Goal: Task Accomplishment & Management: Manage account settings

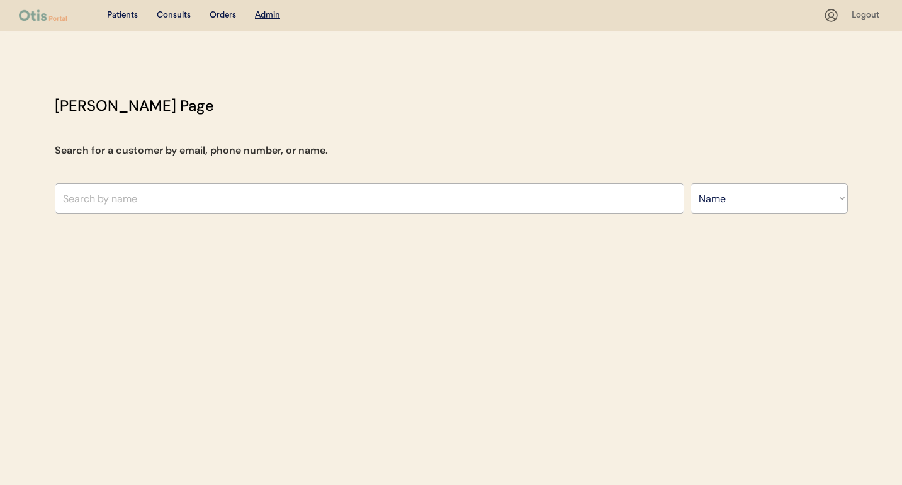
select select ""Name""
click at [182, 17] on div "Consults" at bounding box center [174, 15] width 34 height 13
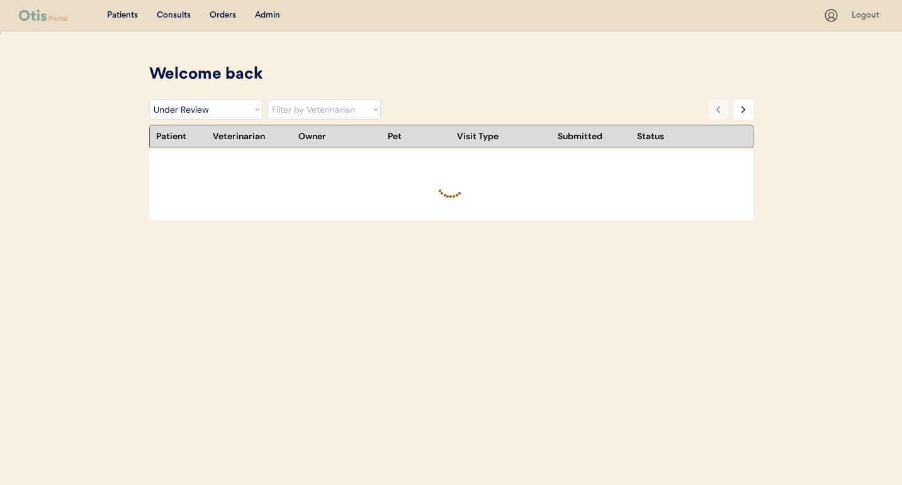
select select ""under_review""
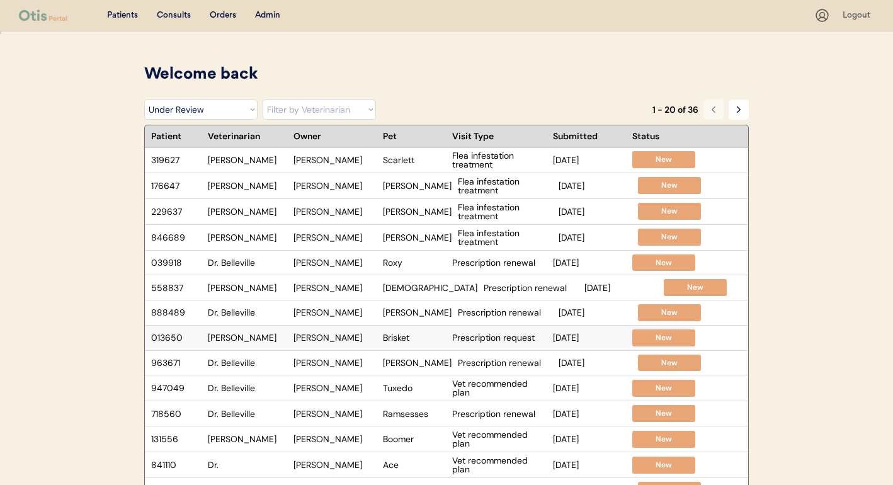
click at [332, 338] on div "[PERSON_NAME]" at bounding box center [334, 337] width 83 height 9
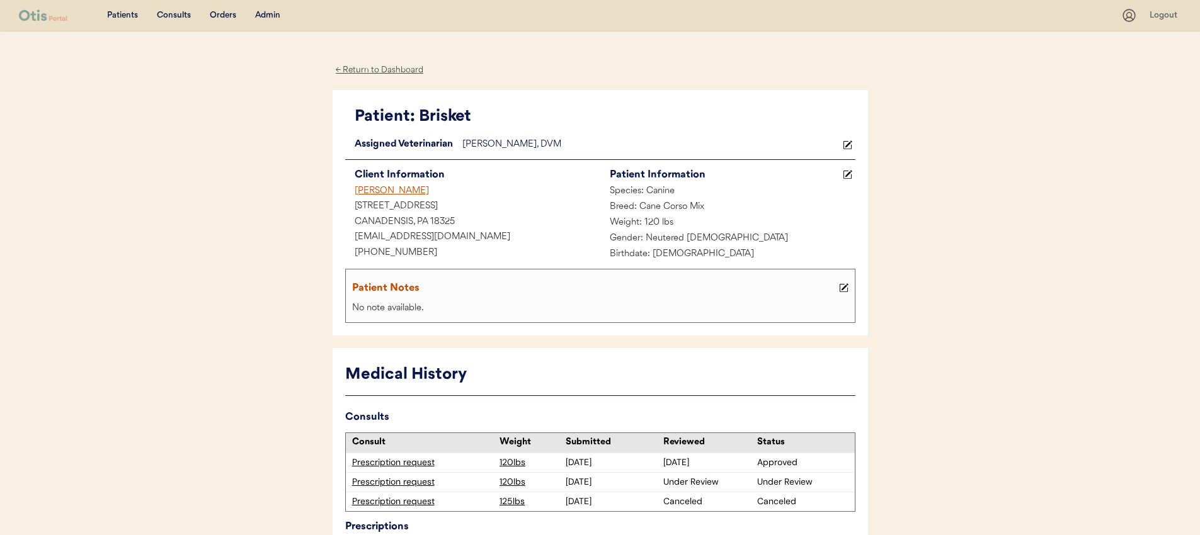
scroll to position [3, 0]
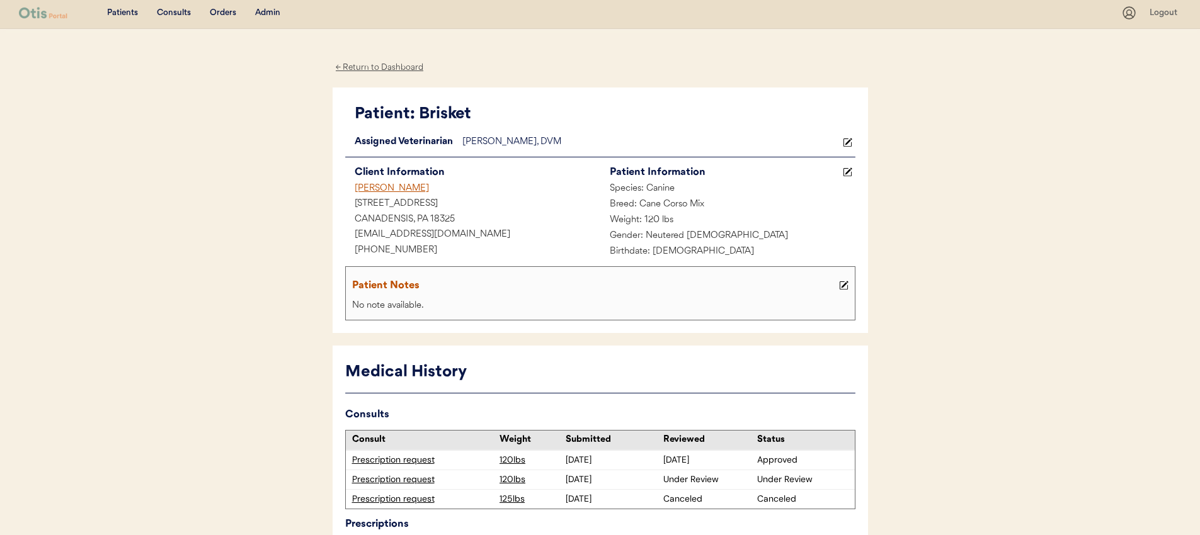
click at [183, 11] on div "Consults" at bounding box center [174, 13] width 34 height 13
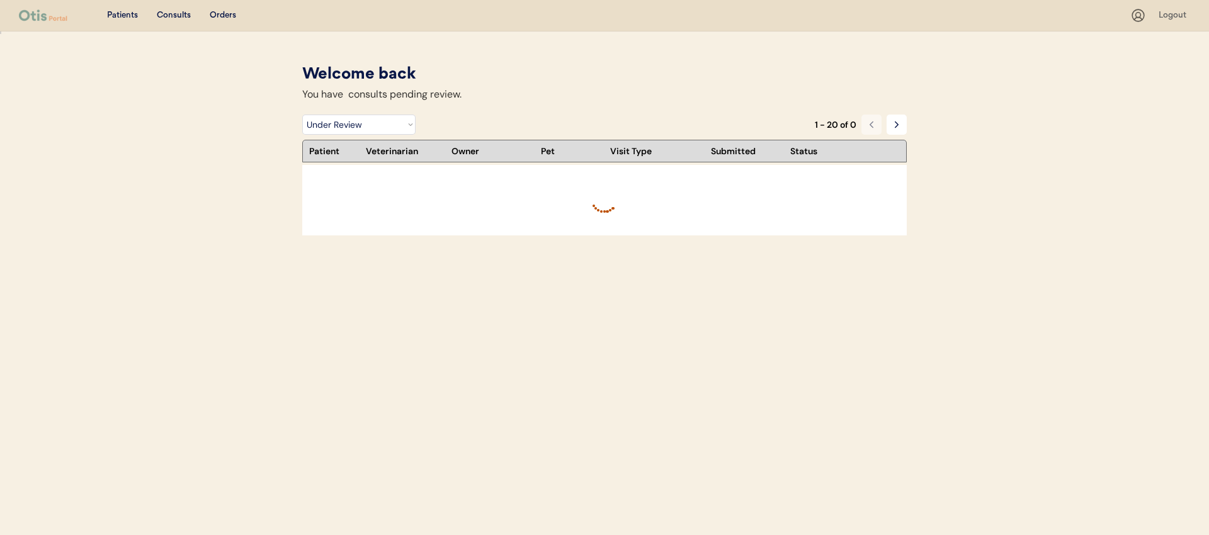
select select ""under_review""
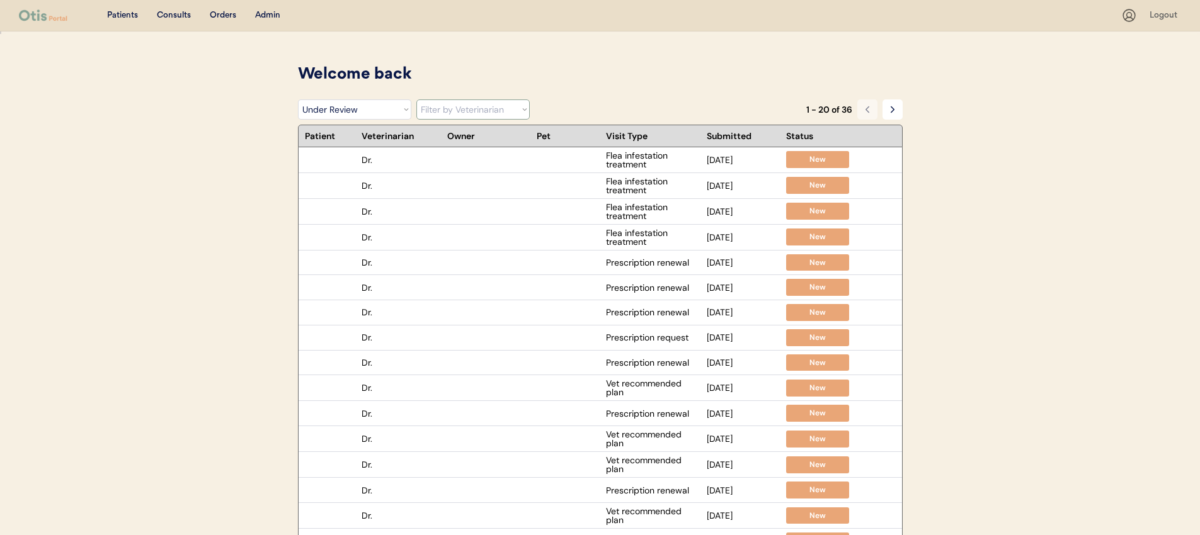
click at [489, 112] on select "Filter by Veterinarian [PERSON_NAME], DVM [PERSON_NAME], DVM [PERSON_NAME], DVM…" at bounding box center [472, 109] width 113 height 20
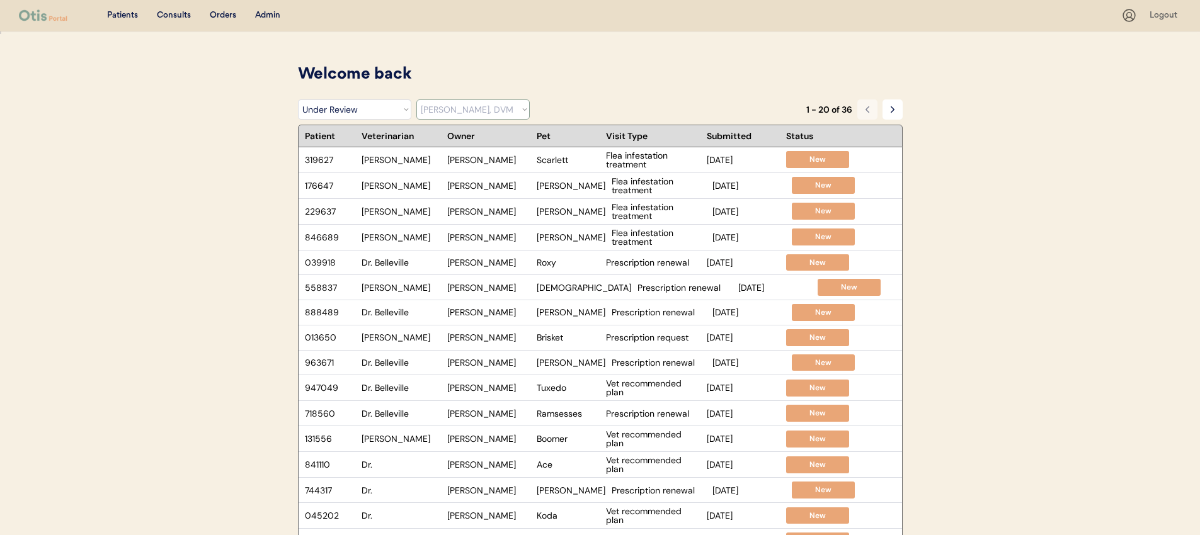
click at [416, 99] on select "Filter by Veterinarian [PERSON_NAME], DVM [PERSON_NAME], DVM [PERSON_NAME], DVM…" at bounding box center [472, 109] width 113 height 20
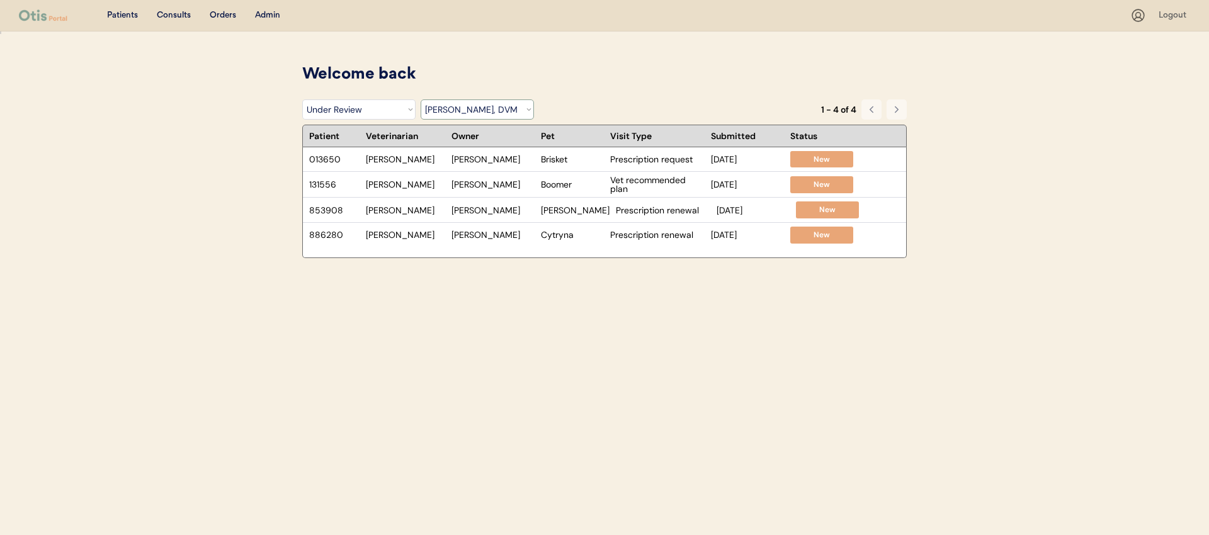
click at [462, 115] on select "Filter by Veterinarian [PERSON_NAME], DVM [PERSON_NAME], DVM [PERSON_NAME], DVM…" at bounding box center [477, 109] width 113 height 20
select select ""dr__kit_warren__dvm""
click at [421, 99] on select "Filter by Veterinarian [PERSON_NAME], DVM [PERSON_NAME], DVM [PERSON_NAME], DVM…" at bounding box center [477, 109] width 113 height 20
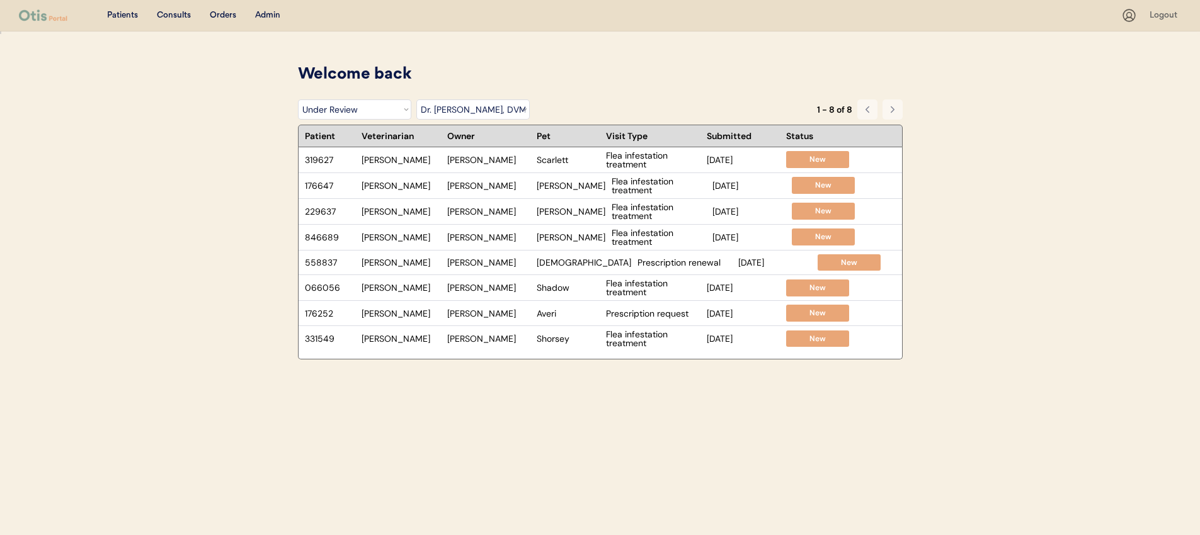
click at [557, 67] on div "Welcome back" at bounding box center [600, 75] width 605 height 24
click at [383, 113] on select "Filter by Status Pending Photos Under Review Pending Video Call Video Call Sche…" at bounding box center [354, 109] width 113 height 20
select select ""video_call_scheduled""
click at [298, 99] on select "Filter by Status Pending Photos Under Review Pending Video Call Video Call Sche…" at bounding box center [354, 109] width 113 height 20
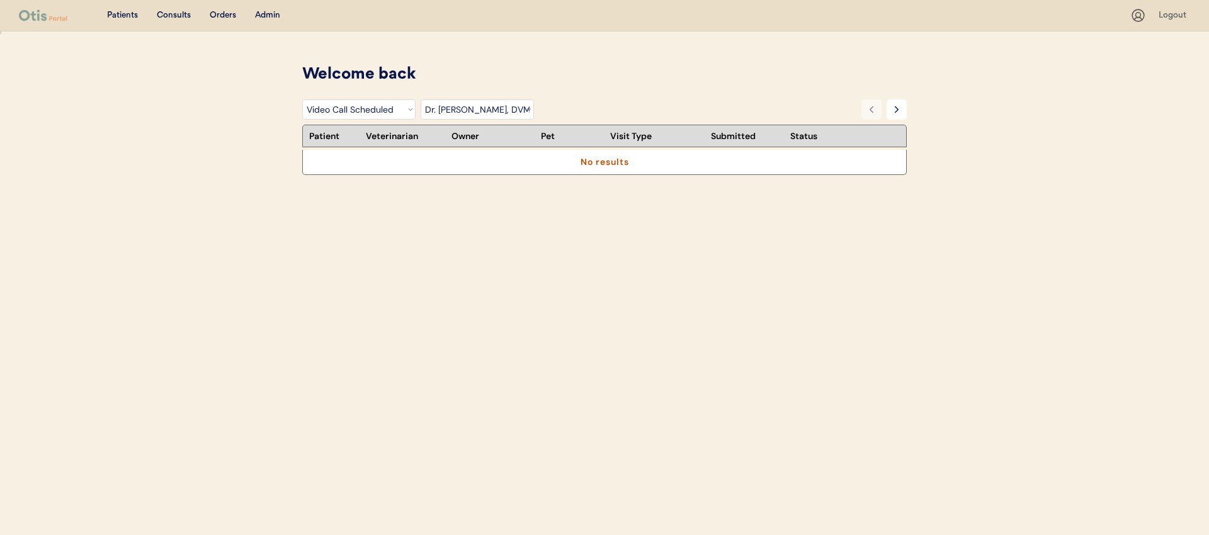
click at [382, 113] on select "Filter by Status Pending Photos Under Review Pending Video Call Video Call Sche…" at bounding box center [358, 109] width 113 height 20
click at [462, 111] on select "Filter by Veterinarian [PERSON_NAME], DVM [PERSON_NAME], DVM [PERSON_NAME], DVM…" at bounding box center [477, 109] width 113 height 20
select select ""BLANK_1427118194589""
click at [421, 99] on select "Filter by Veterinarian [PERSON_NAME], DVM [PERSON_NAME], DVM [PERSON_NAME], DVM…" at bounding box center [477, 109] width 113 height 20
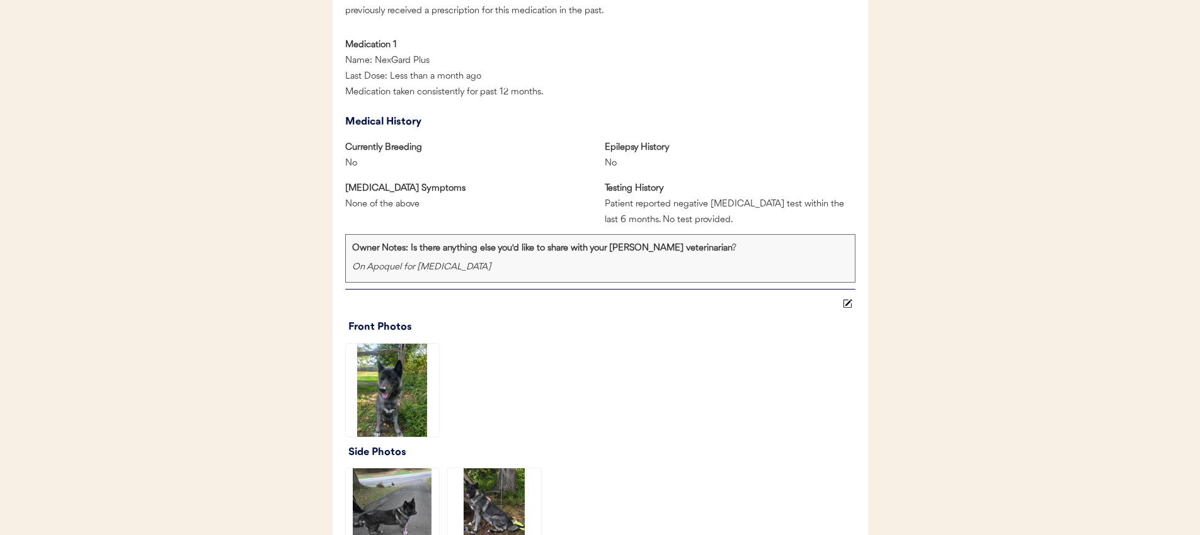
scroll to position [902, 0]
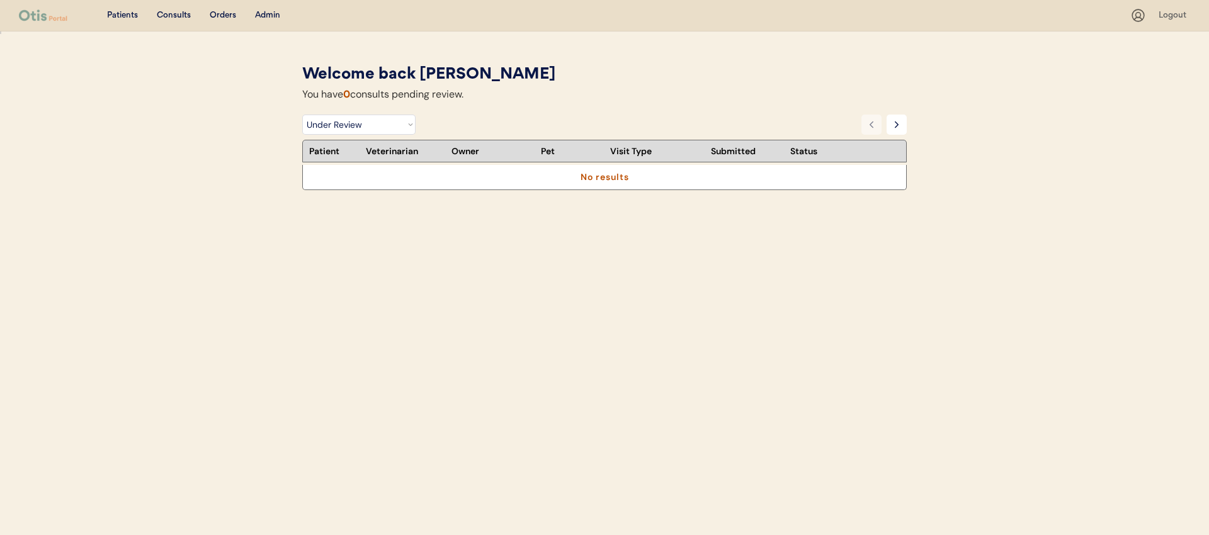
select select ""under_review""
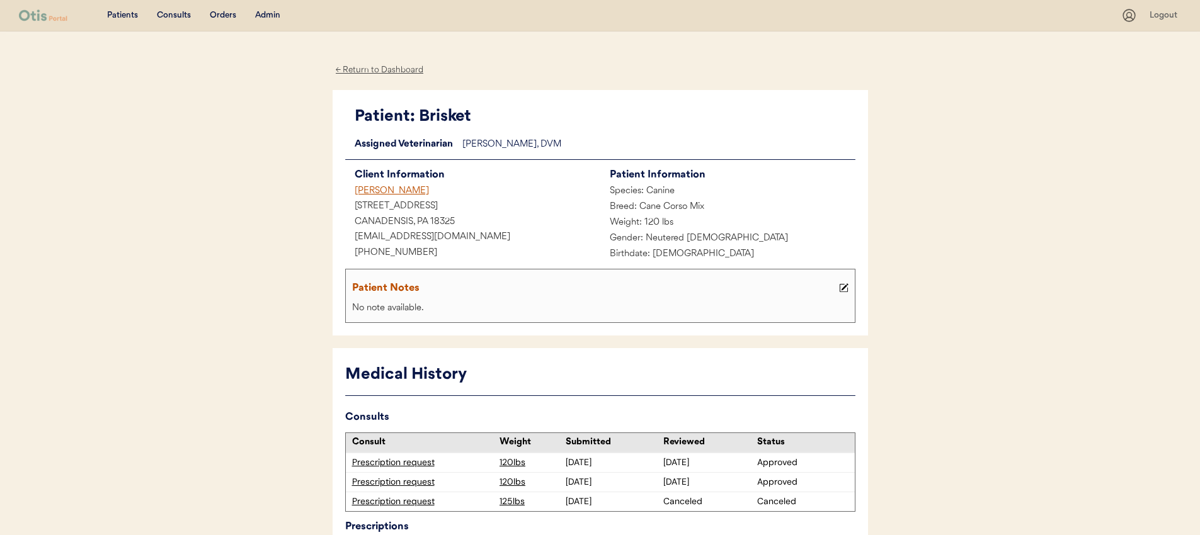
click at [388, 187] on div "[PERSON_NAME]" at bounding box center [472, 192] width 255 height 16
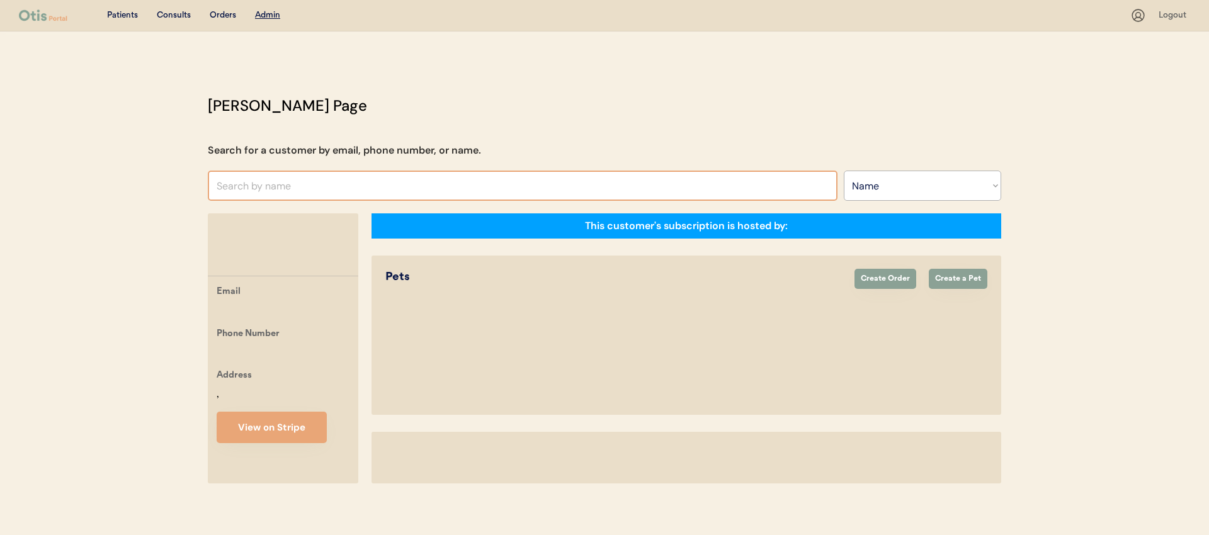
select select ""Name""
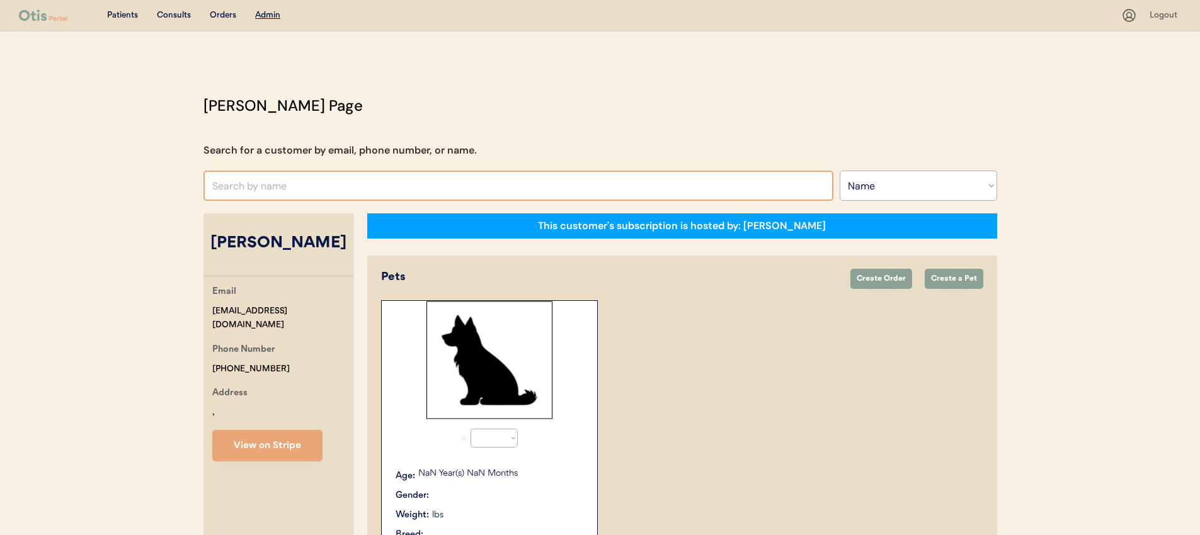
select select "true"
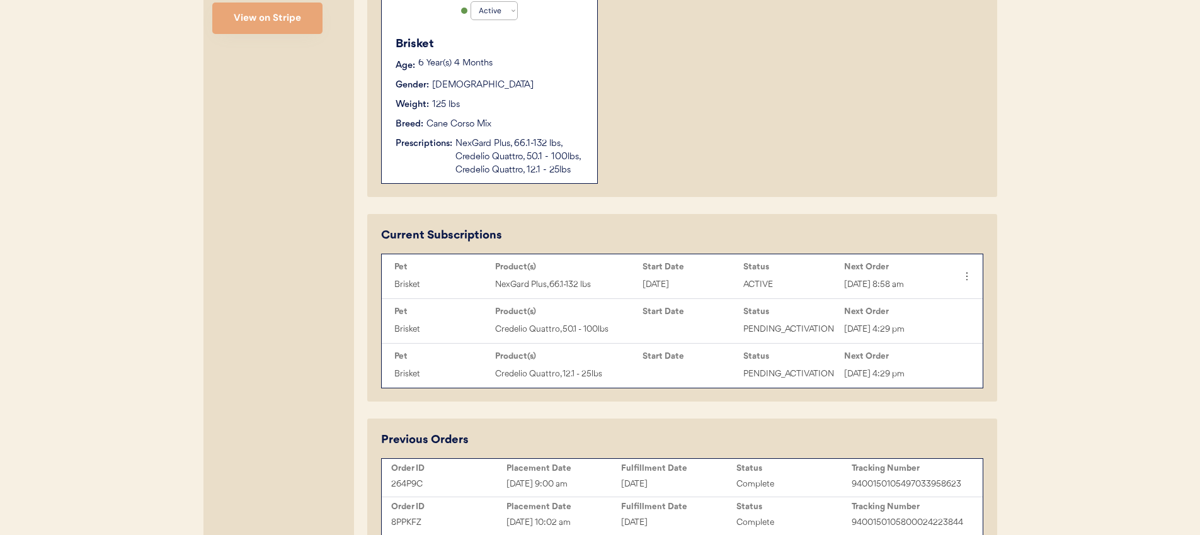
scroll to position [433, 0]
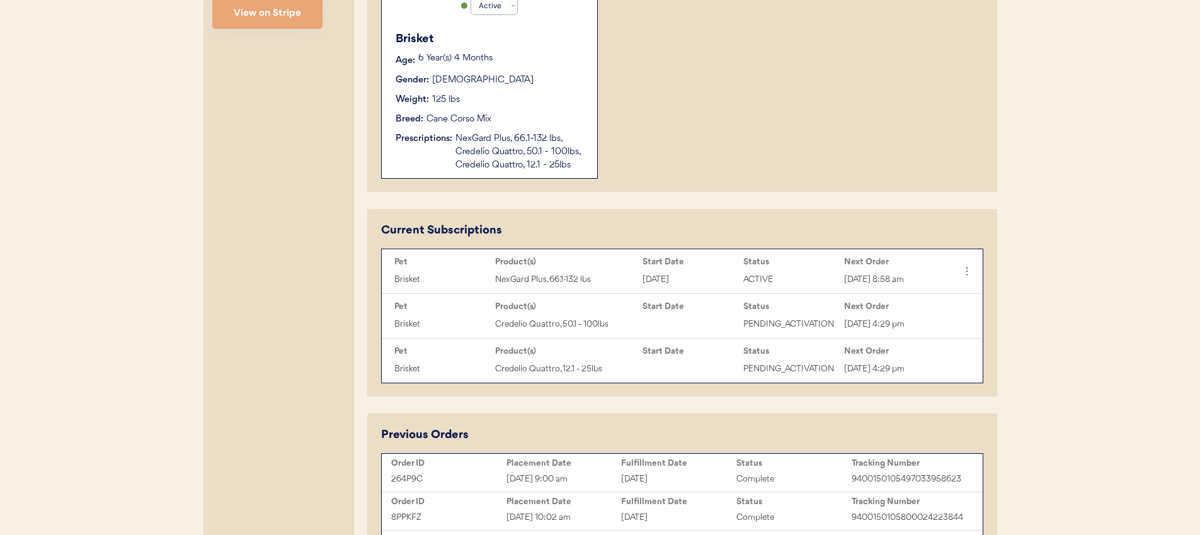
click at [520, 137] on div "NexGard Plus, 66.1-132 lbs, Credelio Quattro, 50.1 - 100lbs, Credelio Quattro, …" at bounding box center [519, 152] width 129 height 40
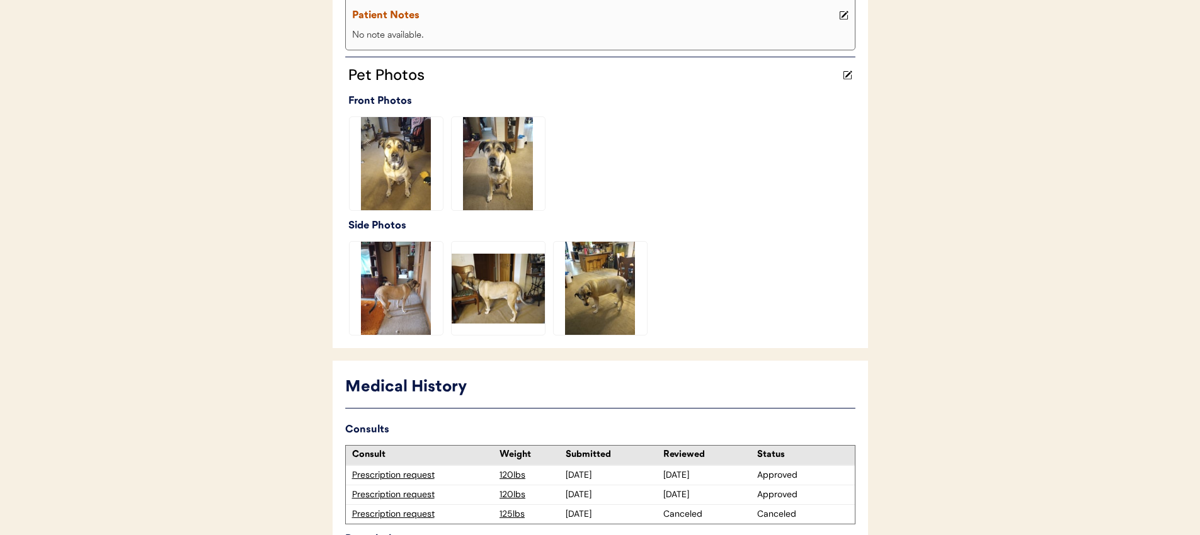
scroll to position [478, 0]
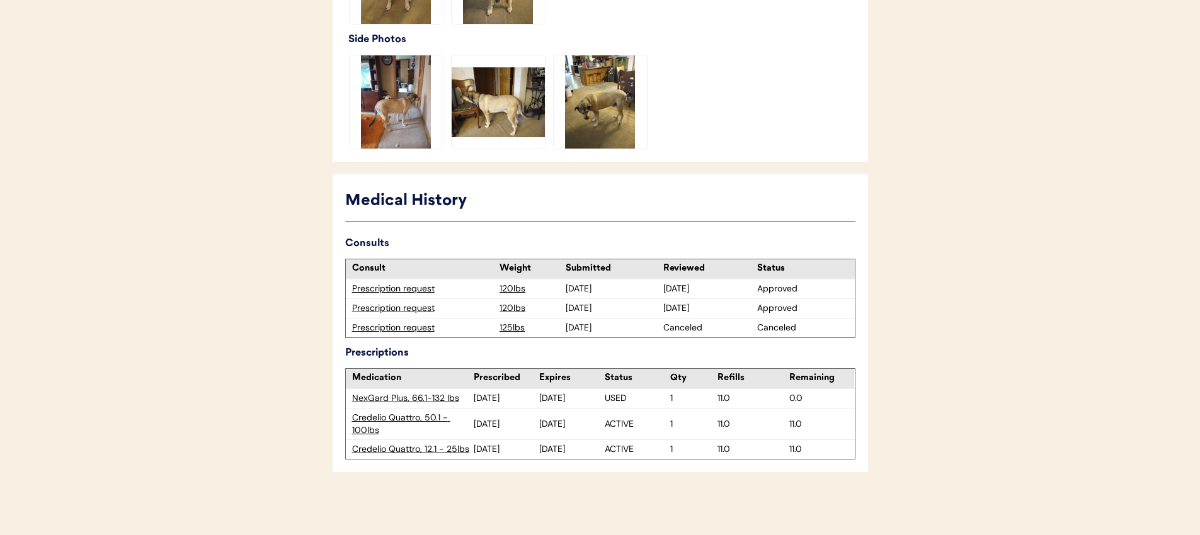
click at [424, 329] on div "Prescription request" at bounding box center [423, 328] width 142 height 13
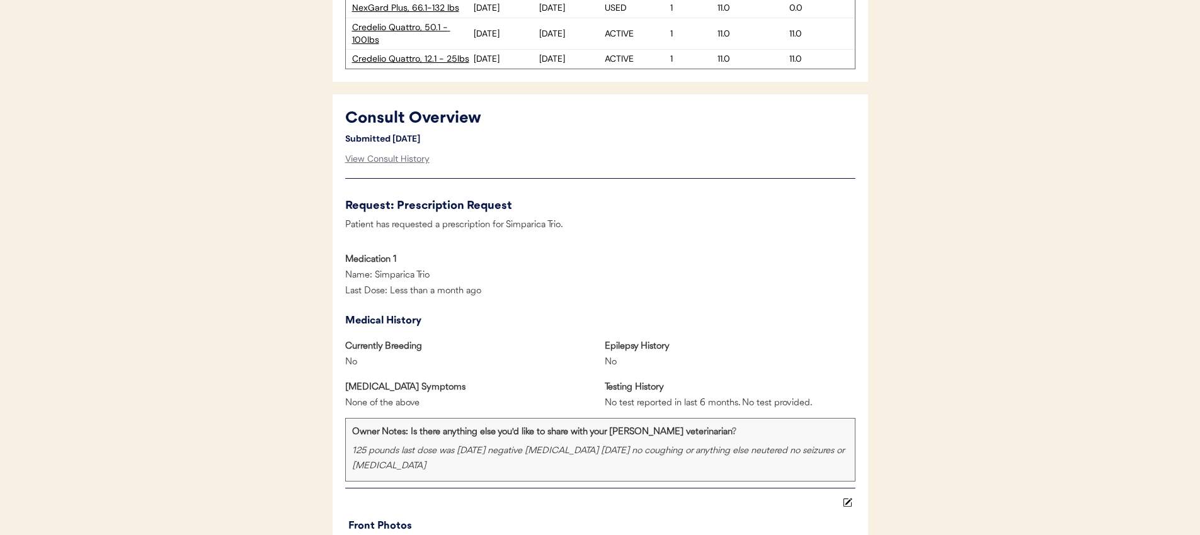
scroll to position [513, 0]
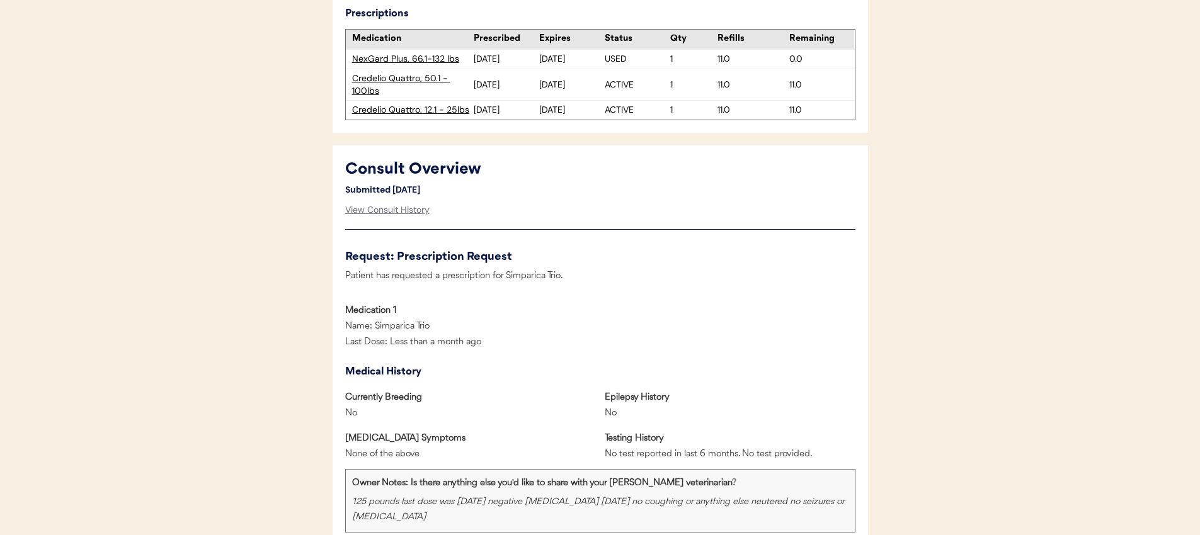
click at [614, 270] on div "Patient has requested a prescription for Simparica Trio." at bounding box center [600, 277] width 510 height 16
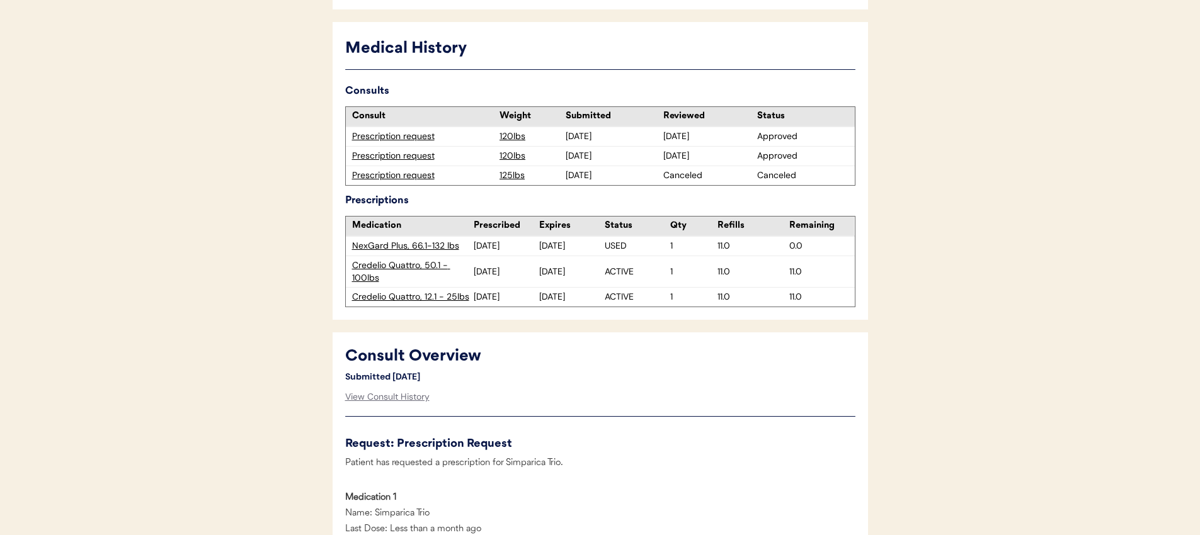
scroll to position [225, 0]
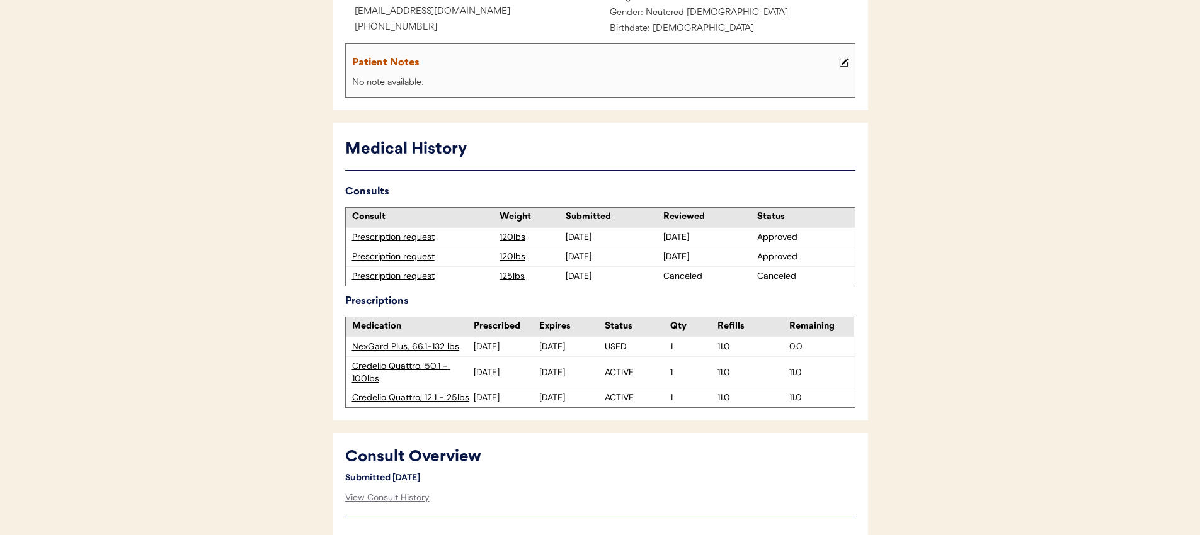
click at [424, 256] on div "Prescription request" at bounding box center [423, 257] width 142 height 13
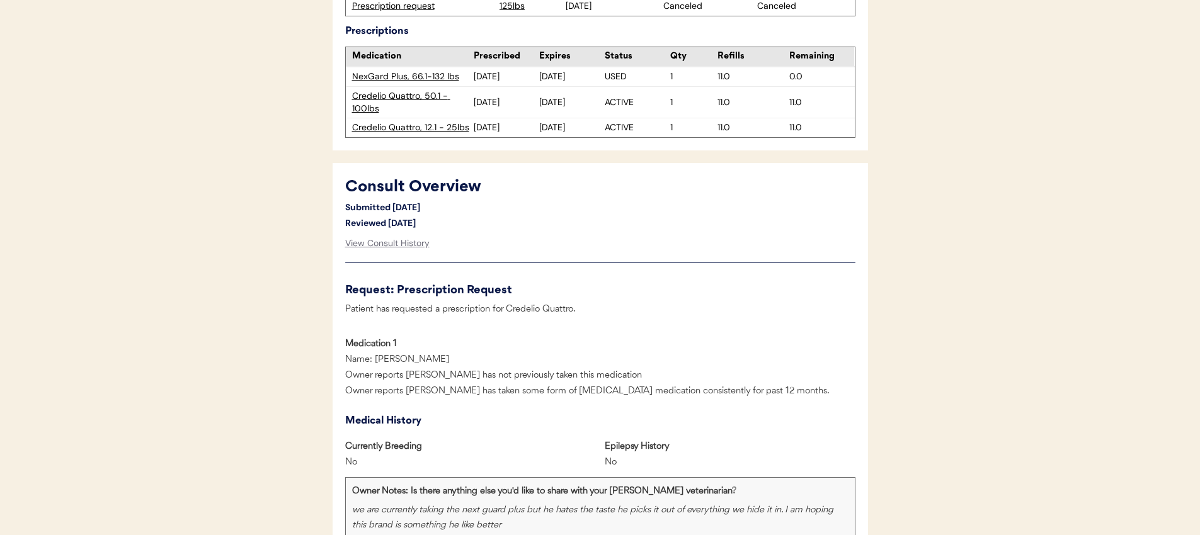
scroll to position [472, 0]
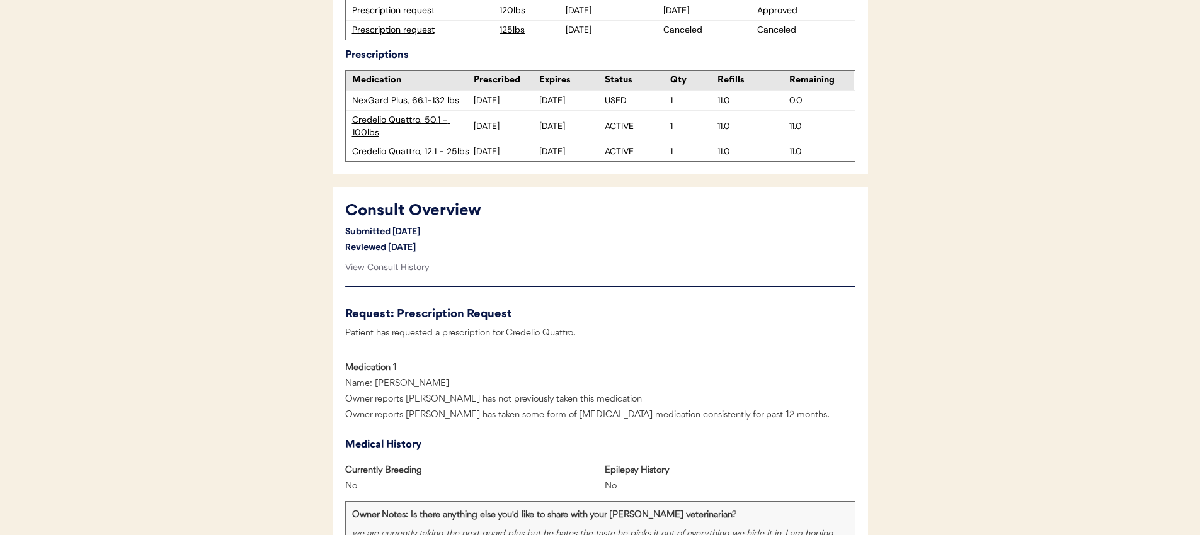
click at [423, 12] on div "Prescription request" at bounding box center [423, 10] width 142 height 13
click at [605, 254] on div "Consult Overview Submitted September 24, 2025 Reviewed October 2, 2025 View Con…" at bounding box center [600, 240] width 510 height 80
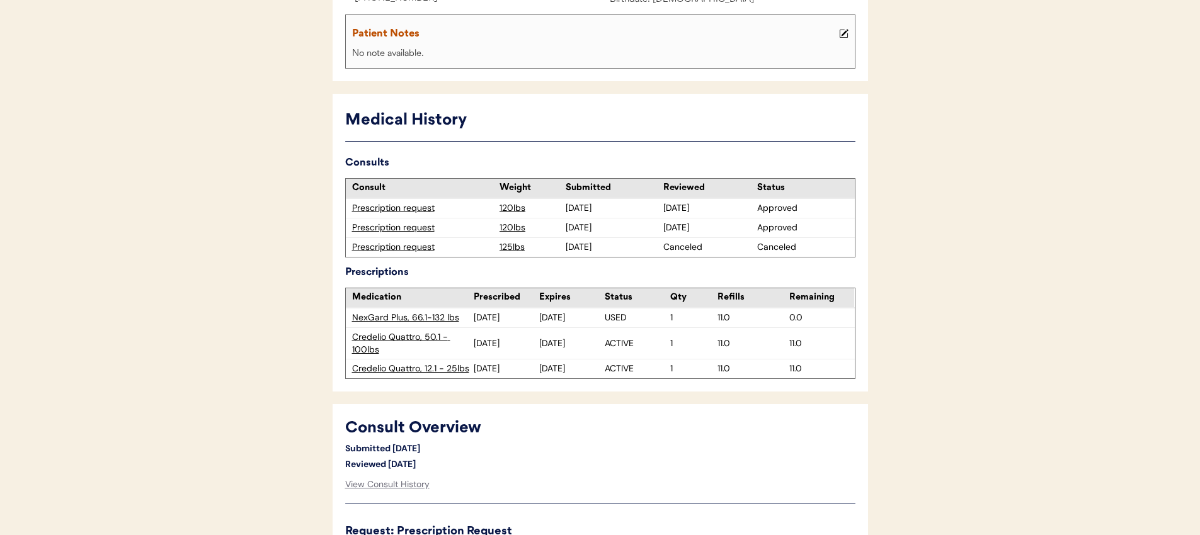
scroll to position [0, 0]
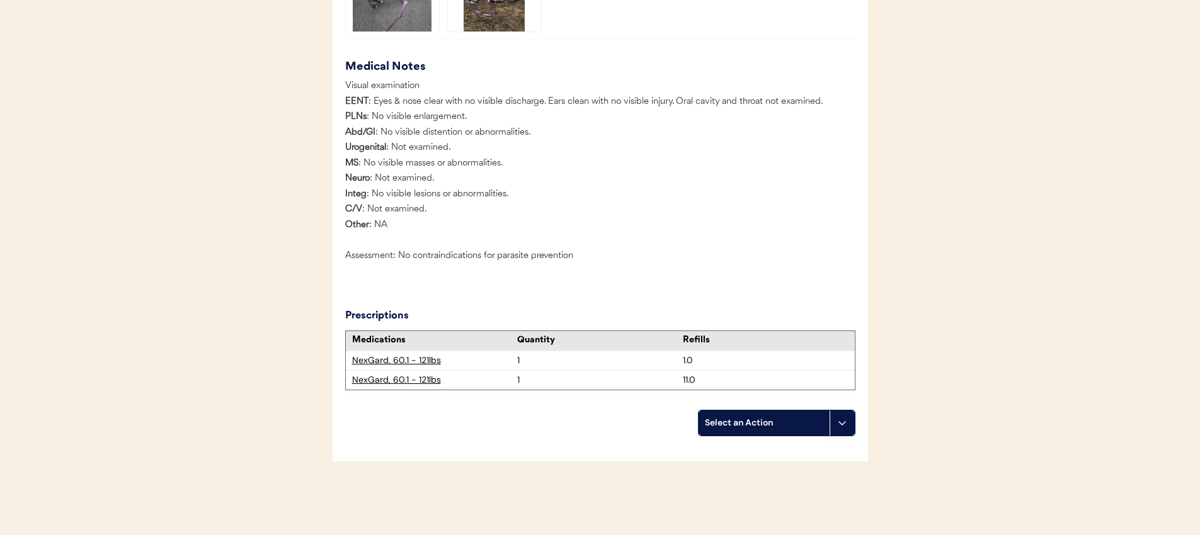
scroll to position [1395, 0]
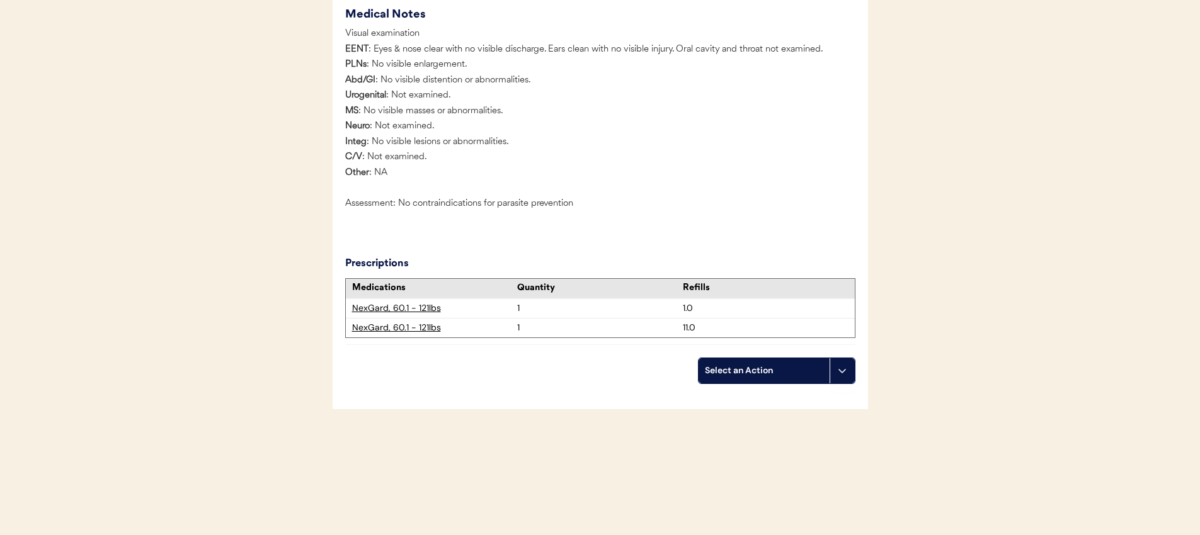
click at [553, 278] on div "Medications Quantity Refills NexGard, 60.1 - 121lbs 1 1.0 NexGard, 60.1 - 121lb…" at bounding box center [600, 308] width 510 height 60
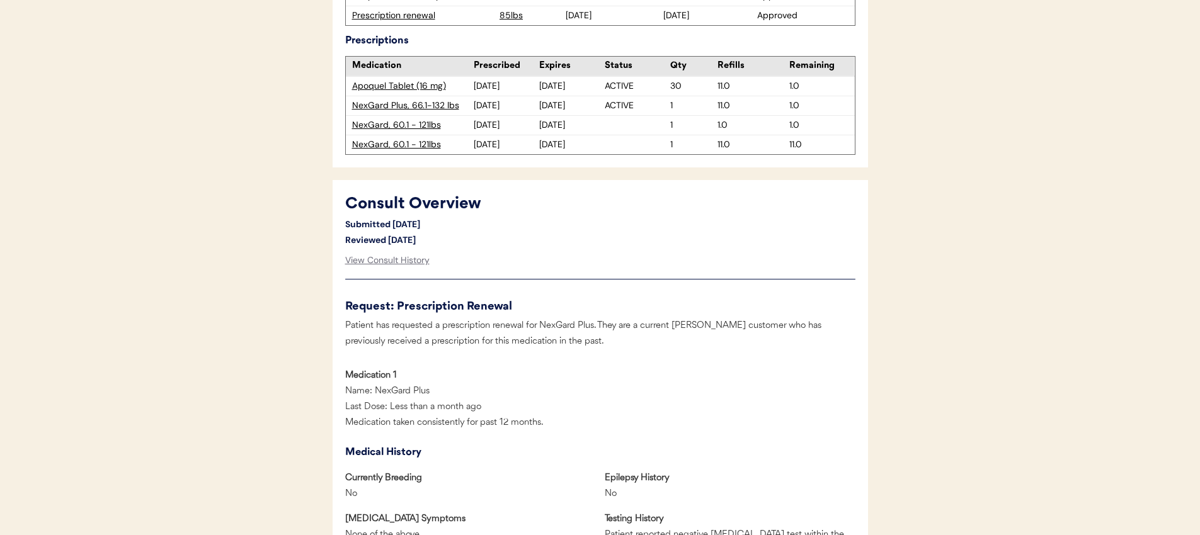
scroll to position [0, 0]
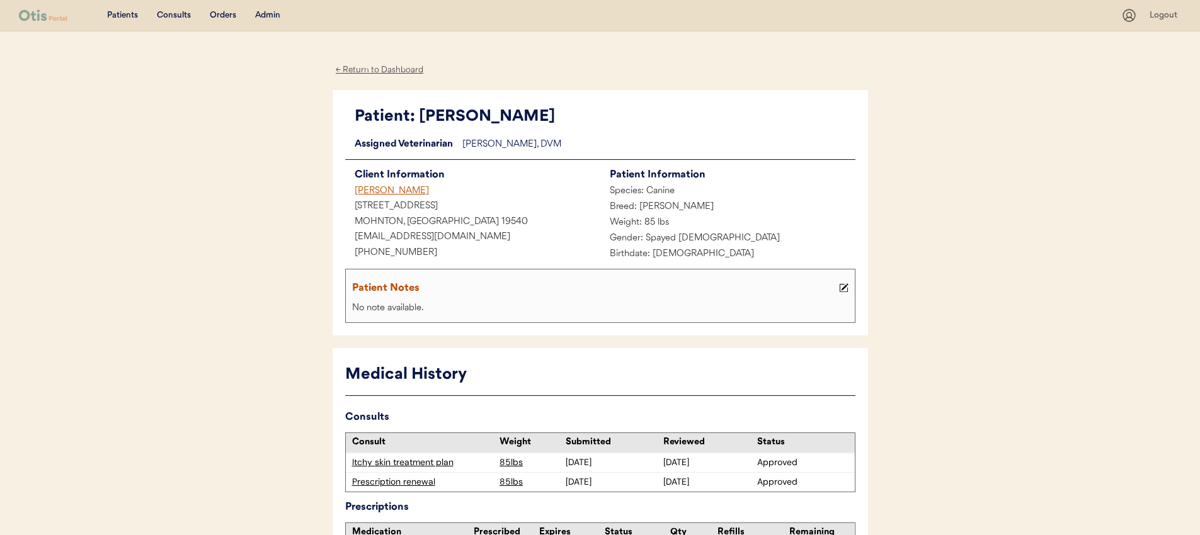
click at [411, 189] on div "[PERSON_NAME]" at bounding box center [472, 192] width 255 height 16
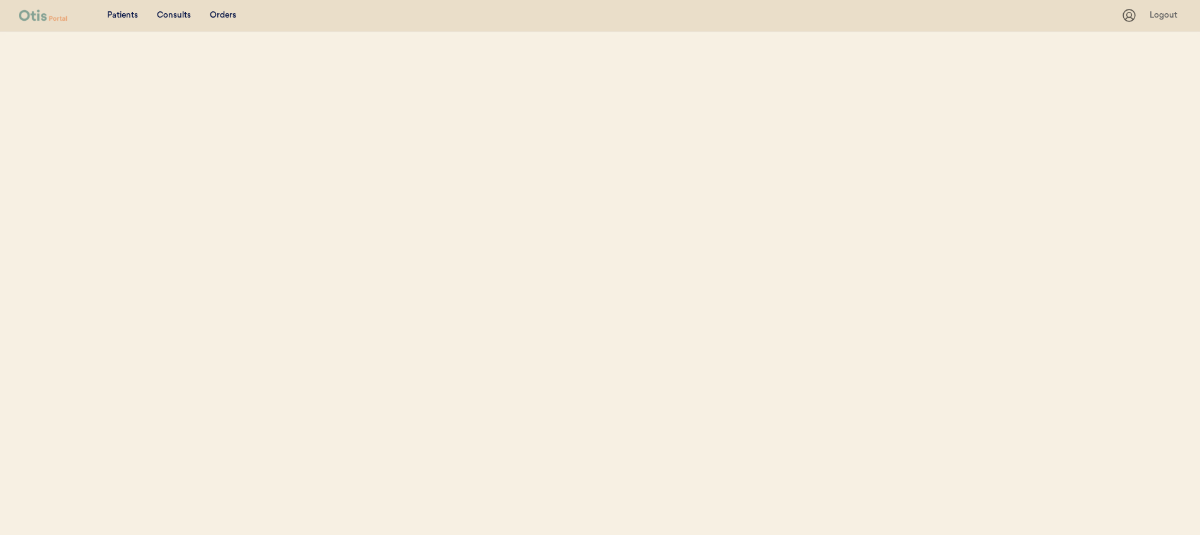
select select ""Name""
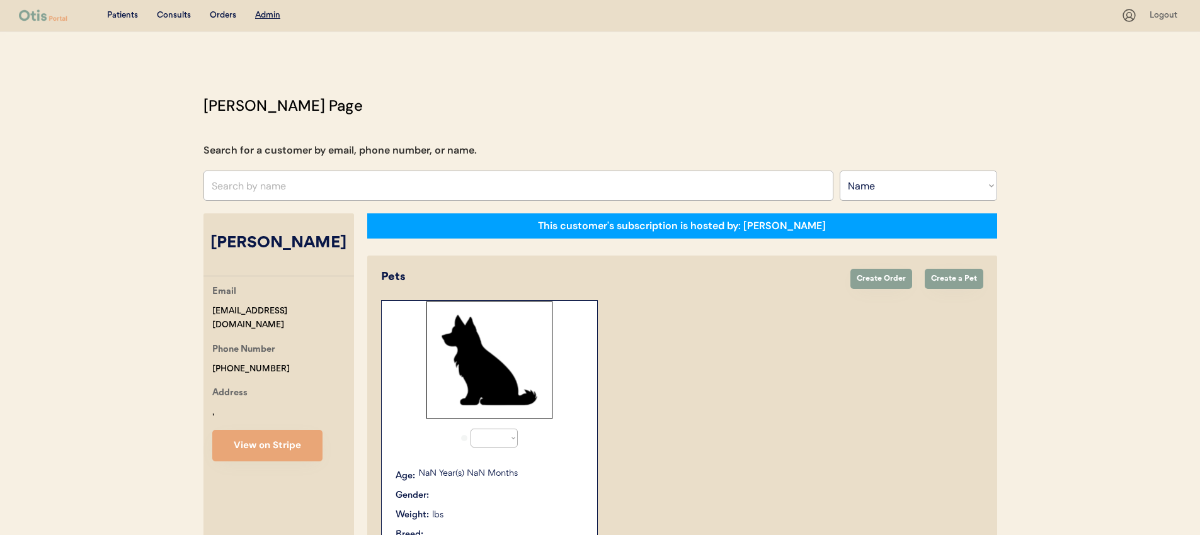
select select "true"
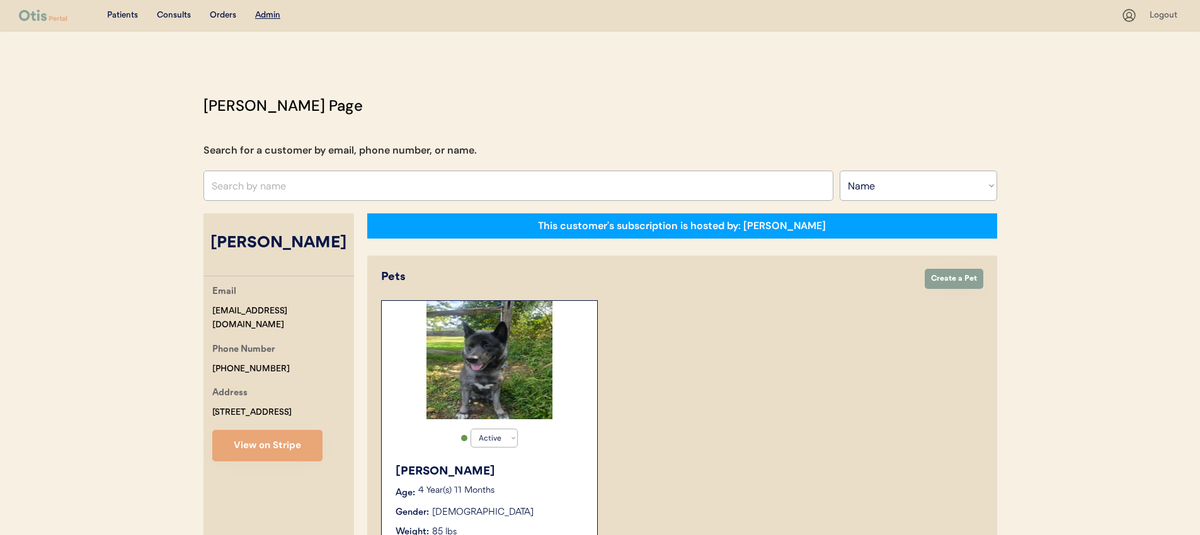
scroll to position [408, 0]
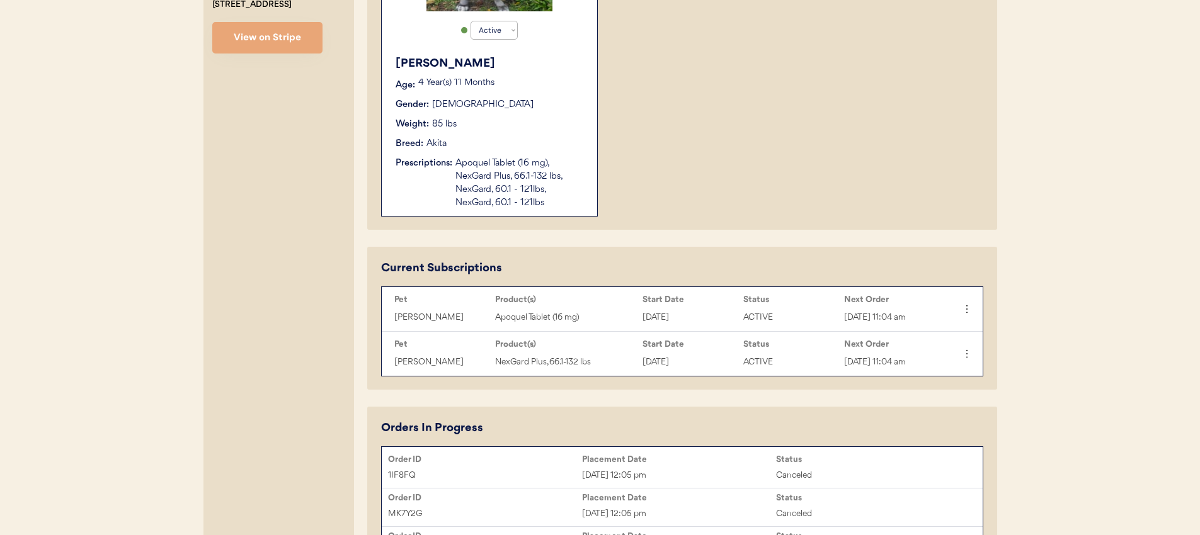
click at [548, 193] on div "Apoquel Tablet (16 mg), NexGard Plus, 66.1-132 lbs, NexGard, 60.1 - 121lbs, Nex…" at bounding box center [519, 183] width 129 height 53
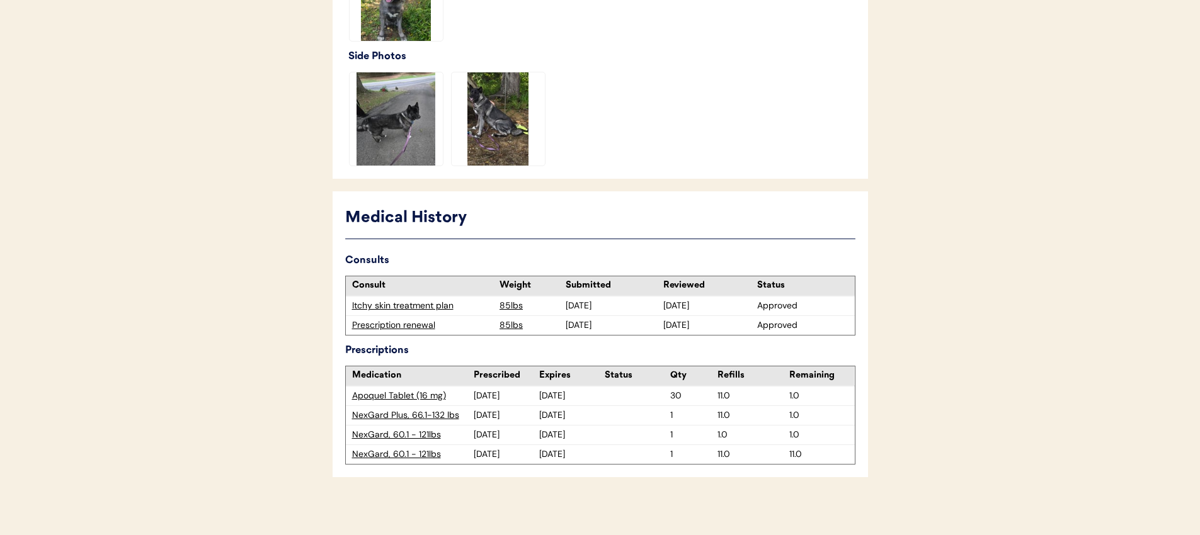
scroll to position [466, 0]
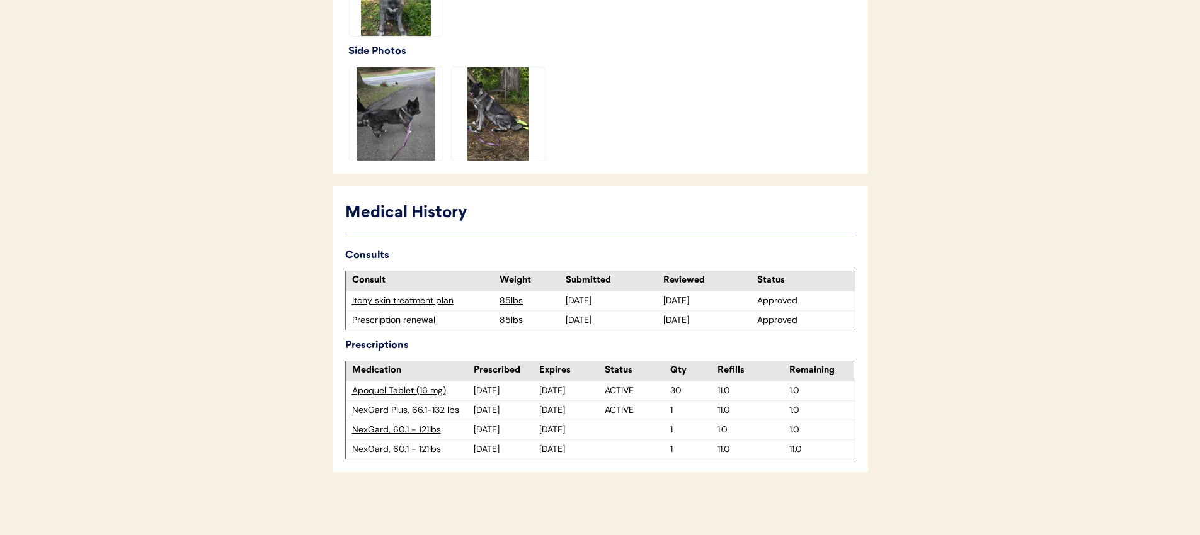
click at [423, 324] on div "Prescription renewal" at bounding box center [423, 320] width 142 height 13
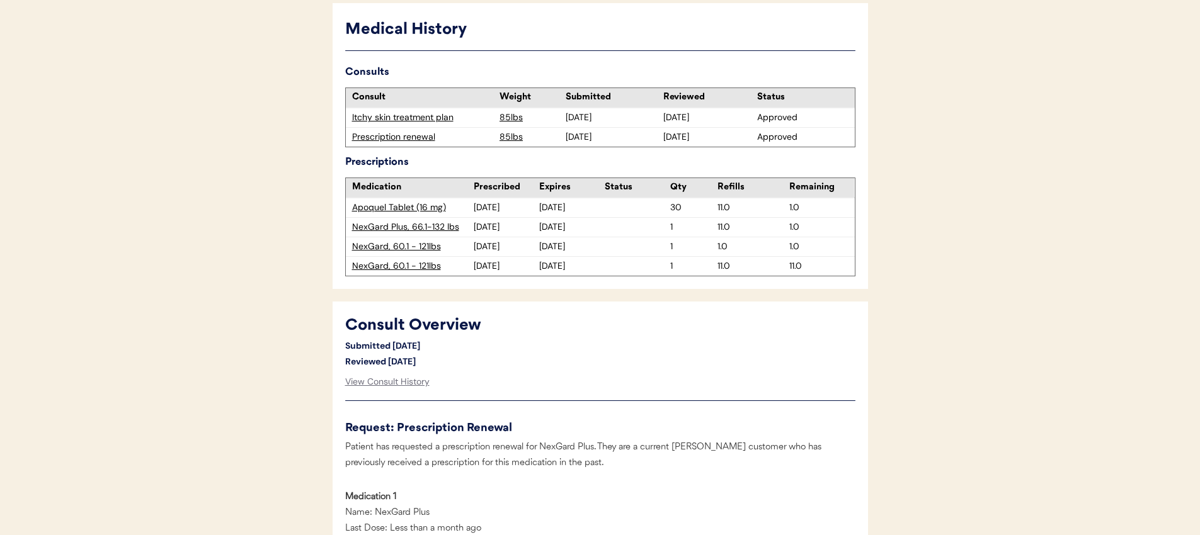
scroll to position [406, 0]
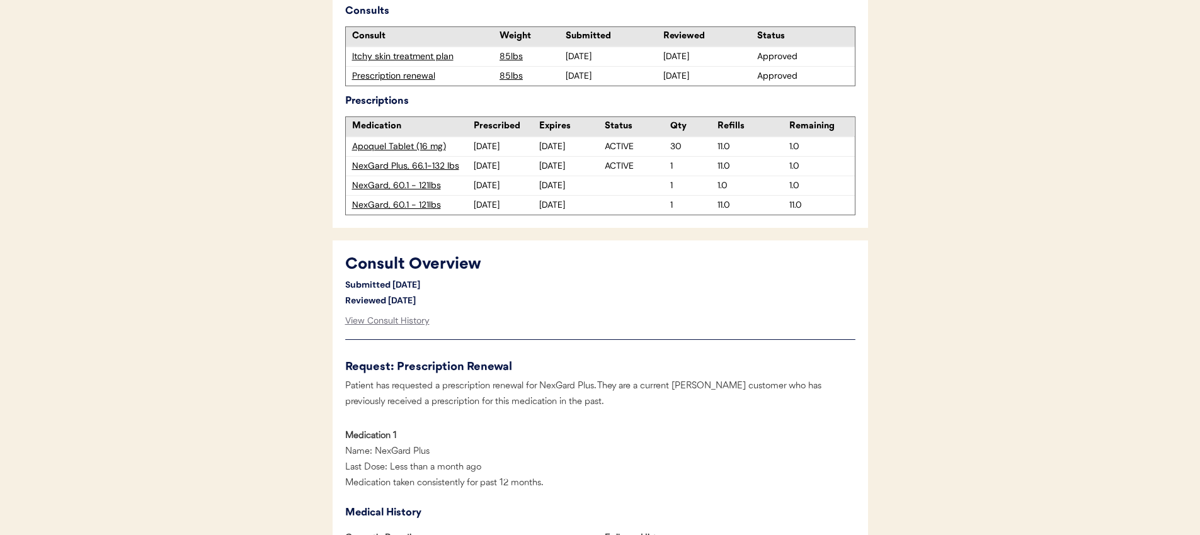
click at [570, 272] on div "Consult Overview" at bounding box center [600, 265] width 510 height 24
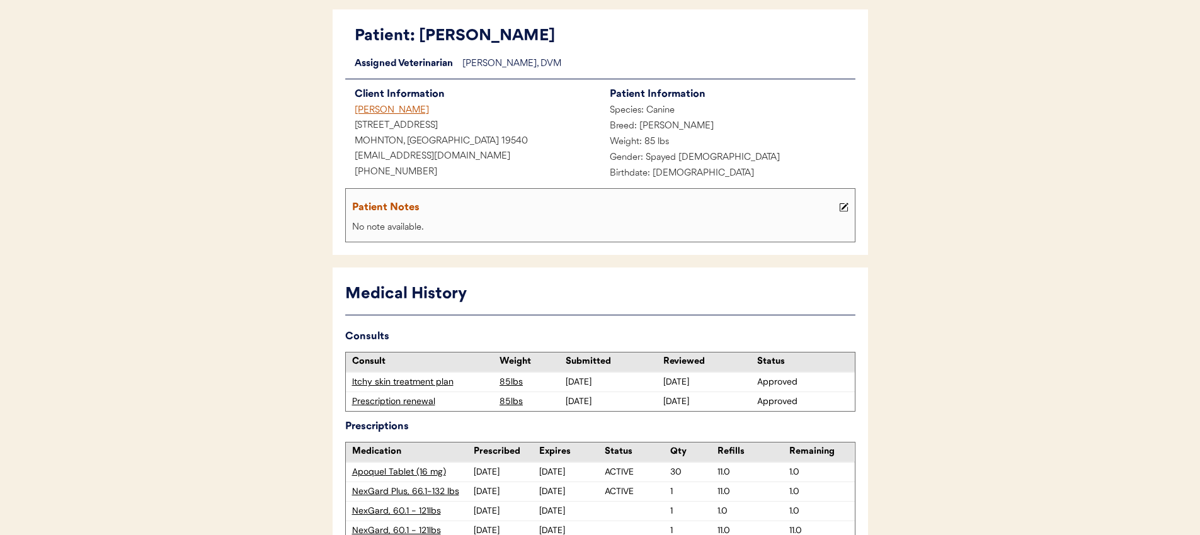
scroll to position [79, 0]
click at [410, 110] on div "[PERSON_NAME]" at bounding box center [472, 113] width 255 height 16
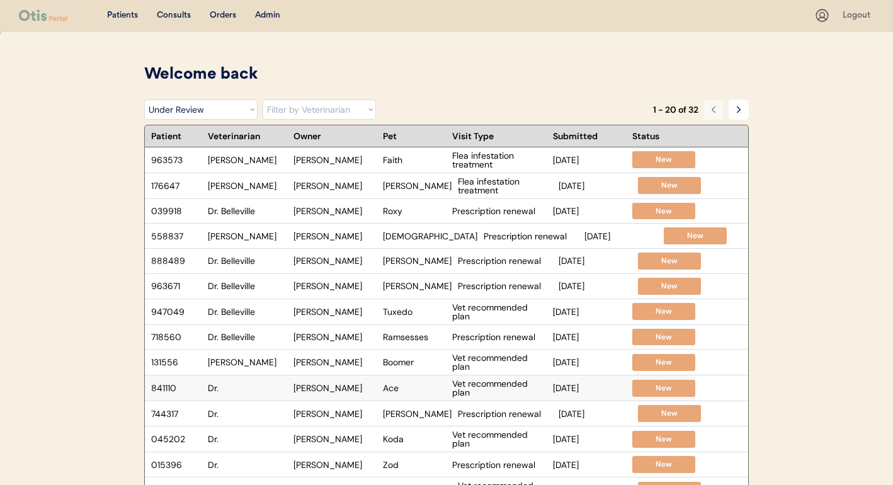
select select ""under_review""
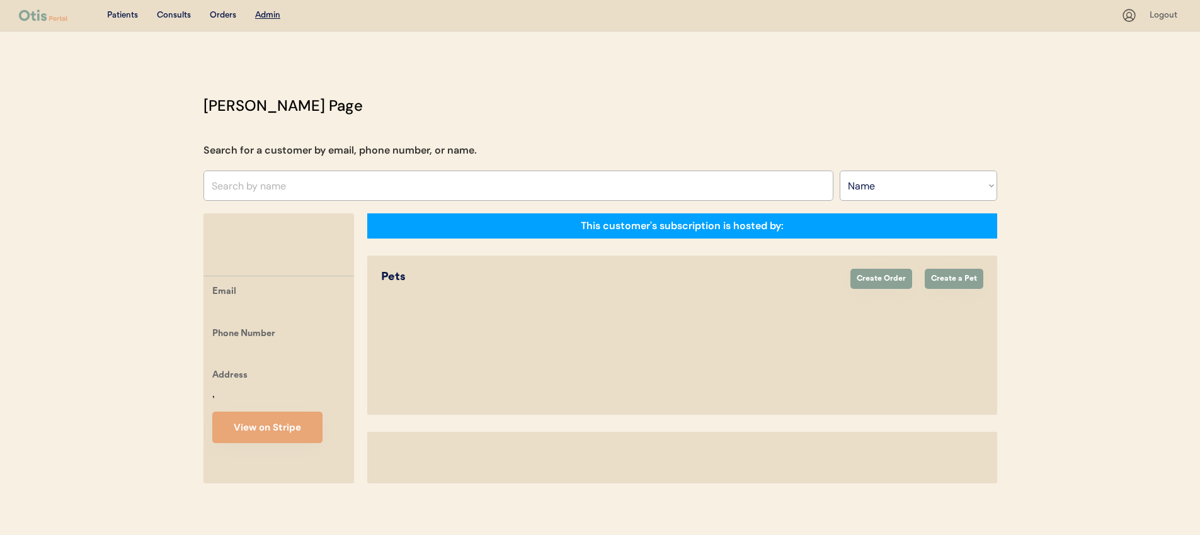
select select ""Name""
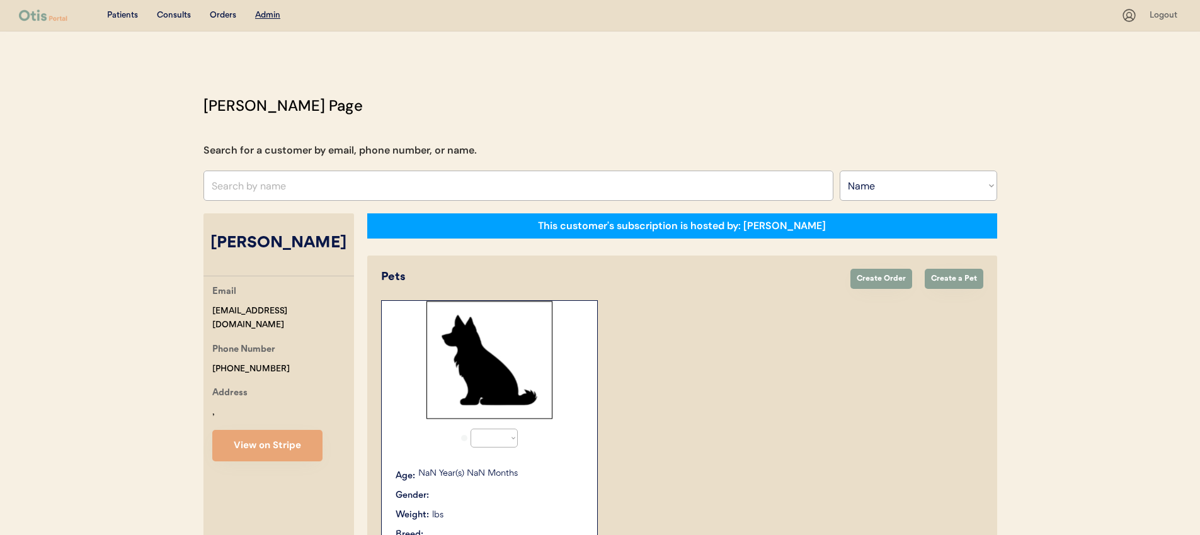
select select "true"
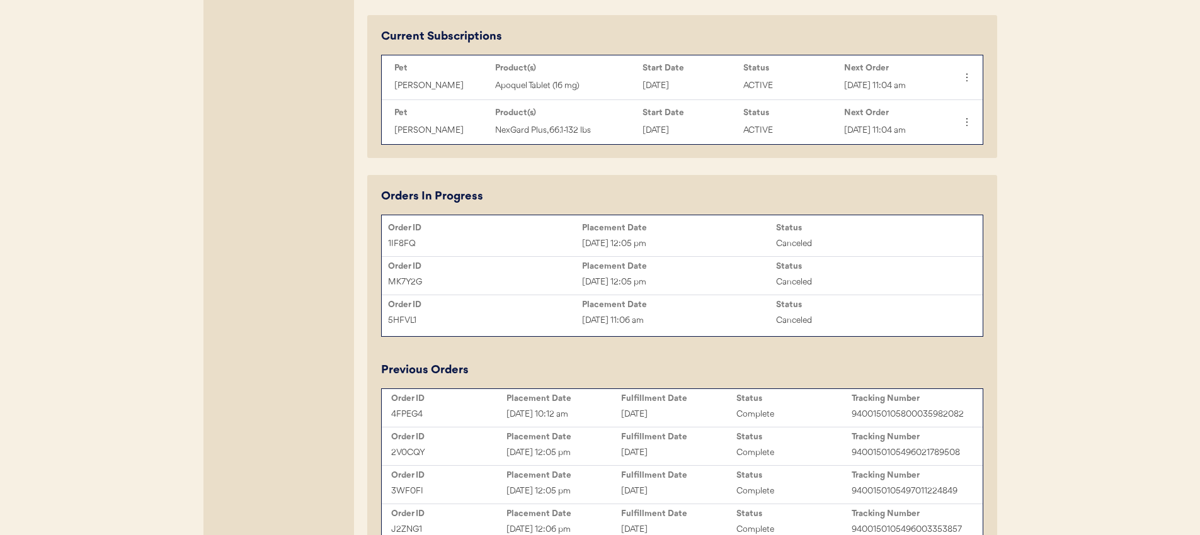
scroll to position [476, 0]
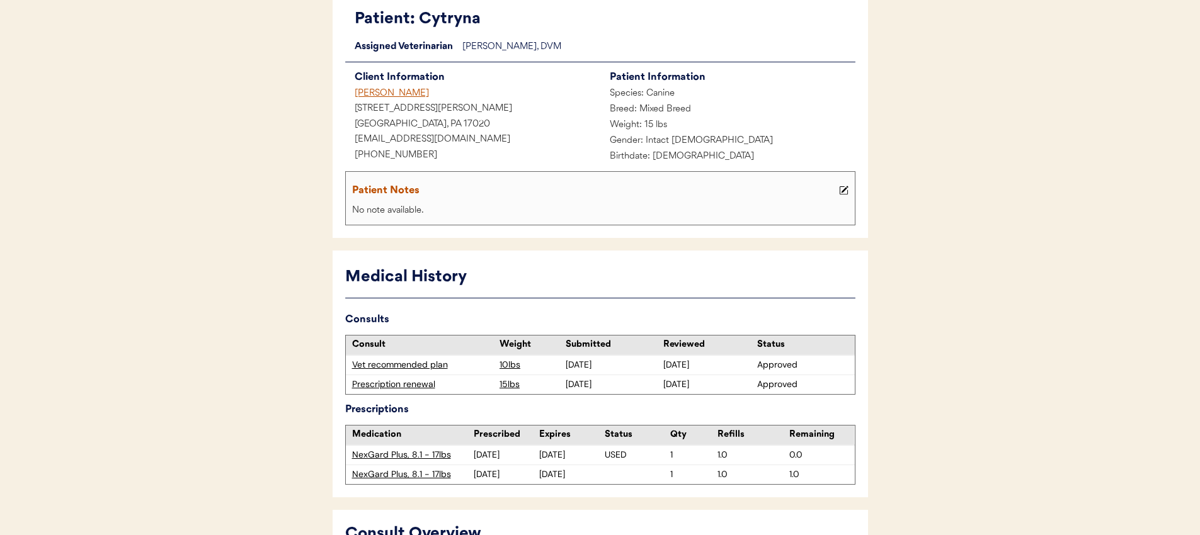
scroll to position [34, 0]
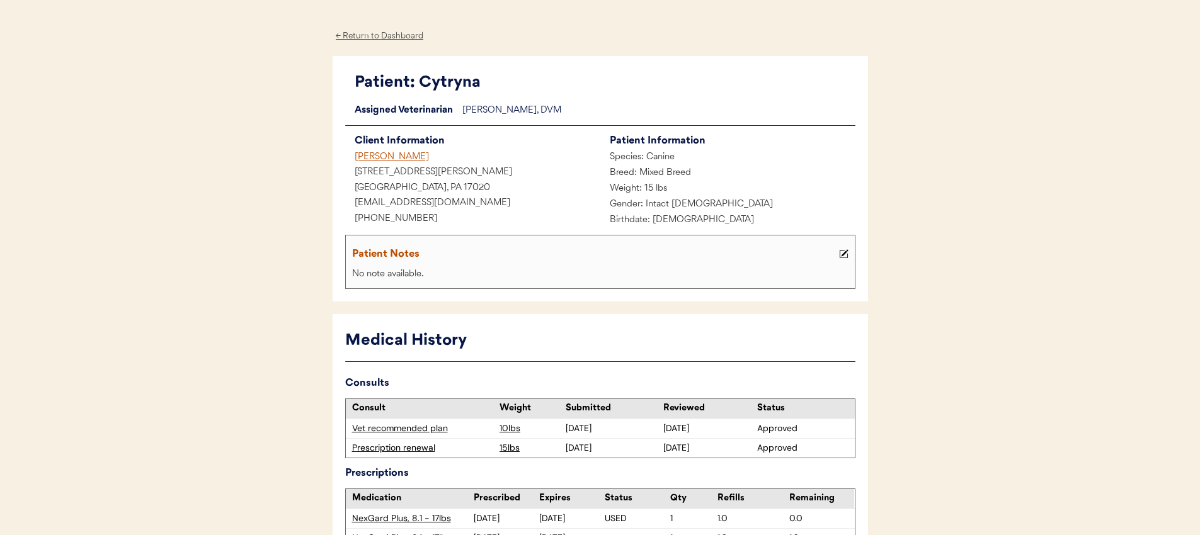
click at [403, 156] on div "[PERSON_NAME]" at bounding box center [472, 158] width 255 height 16
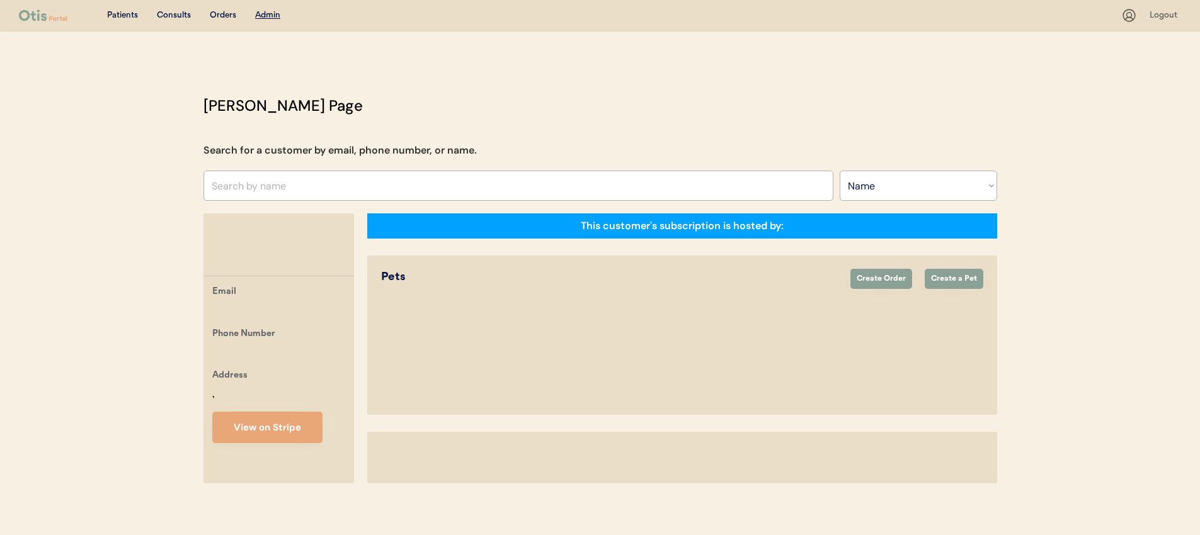
select select ""Name""
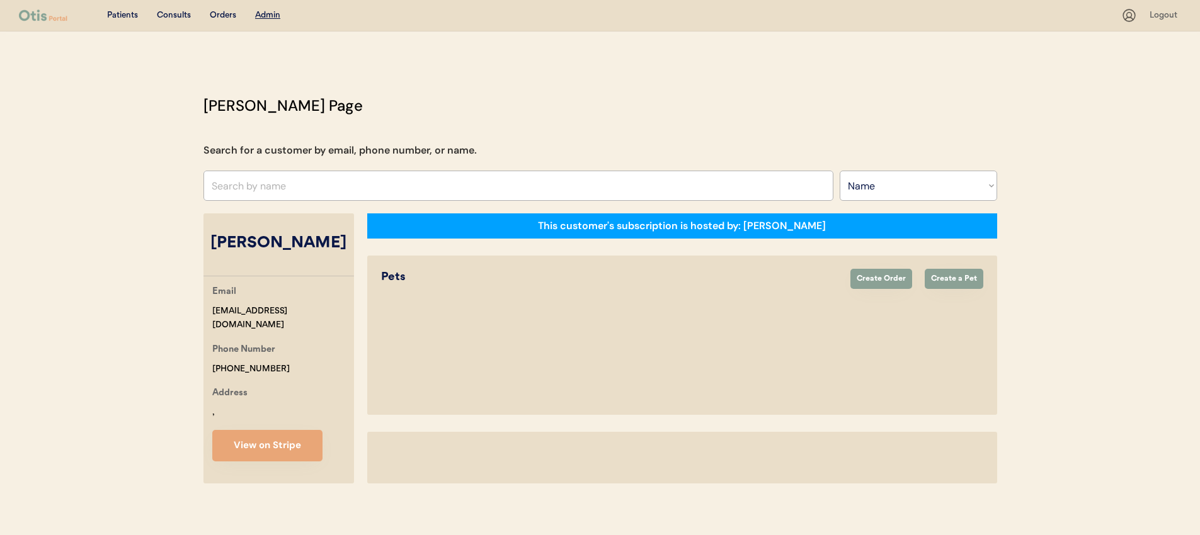
select select "true"
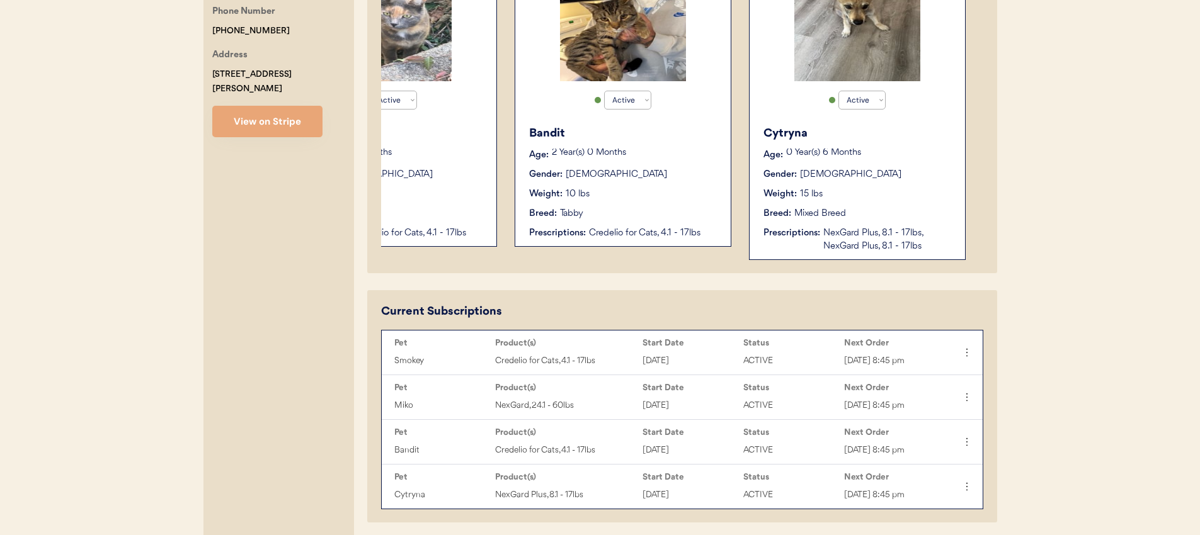
scroll to position [331, 0]
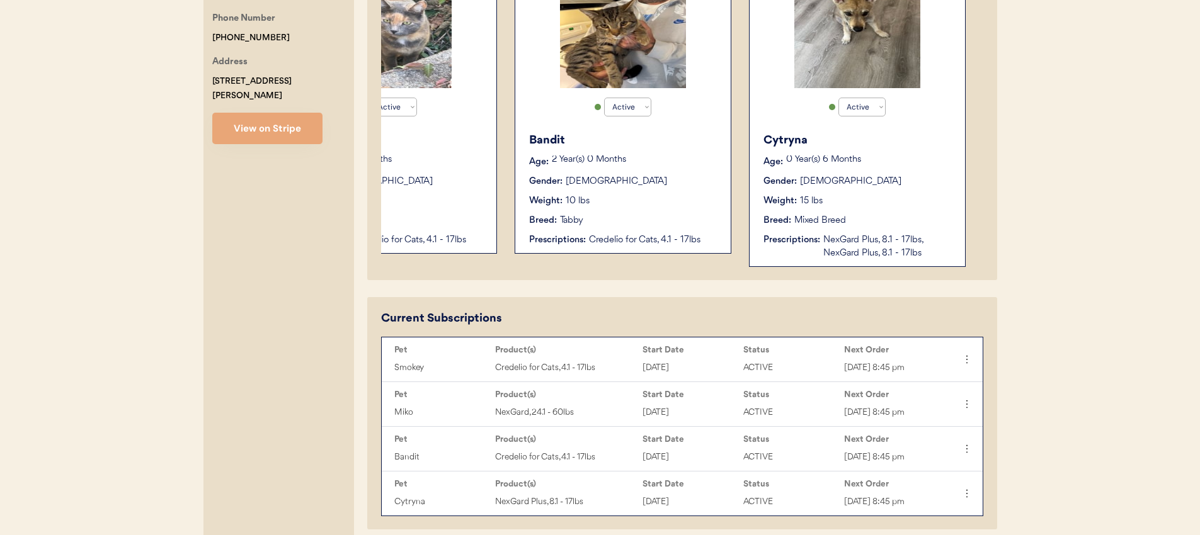
click at [669, 209] on div "Bandit Age: 2 Year(s) 0 Months Gender: Male Weight: 10 lbs Breed: Tabby Prescri…" at bounding box center [622, 189] width 203 height 127
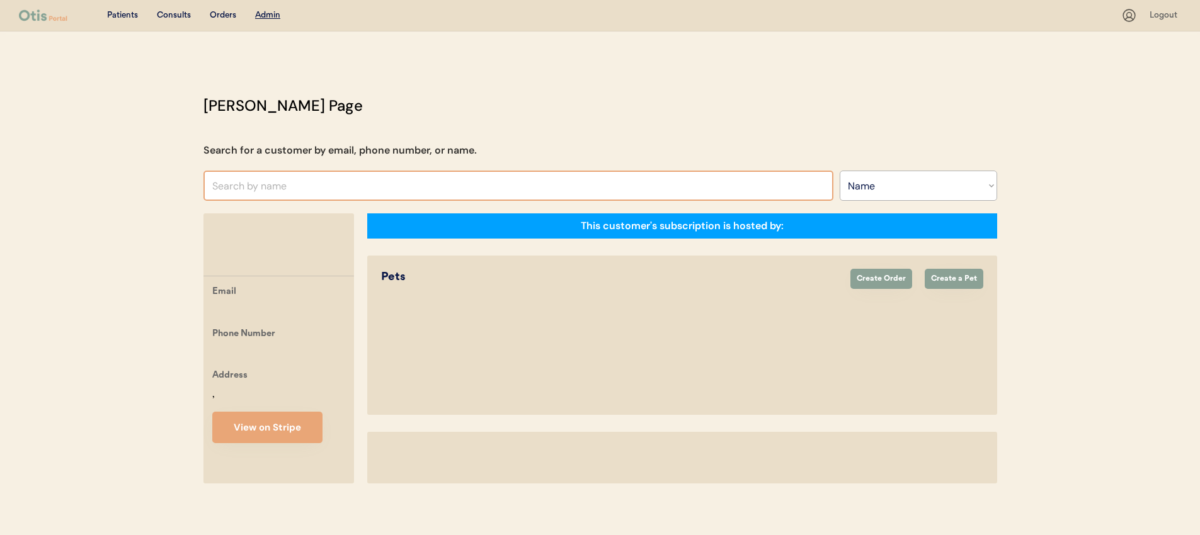
select select ""Name""
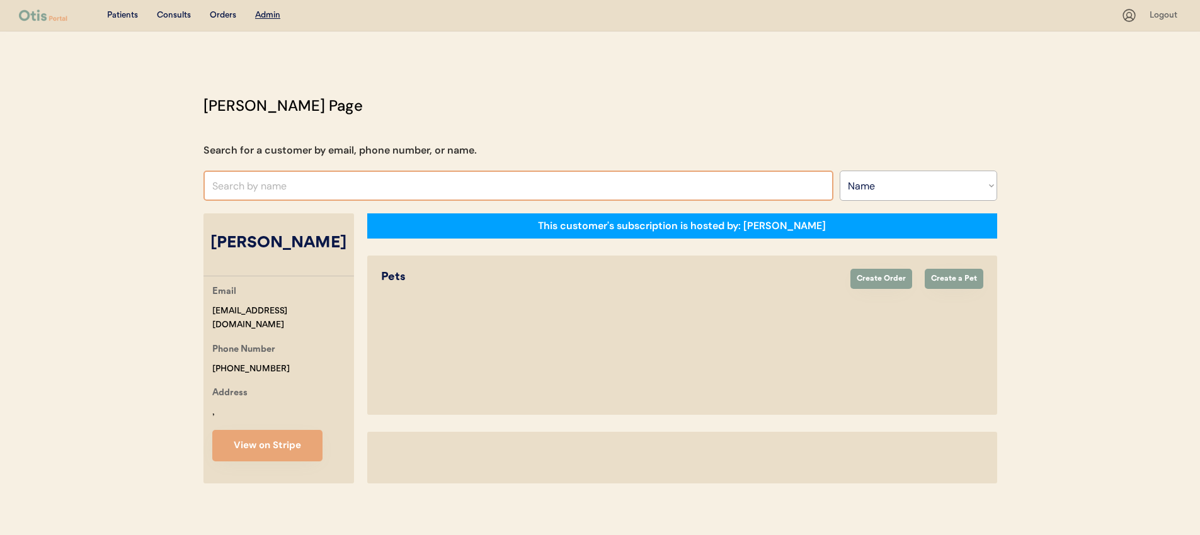
select select "true"
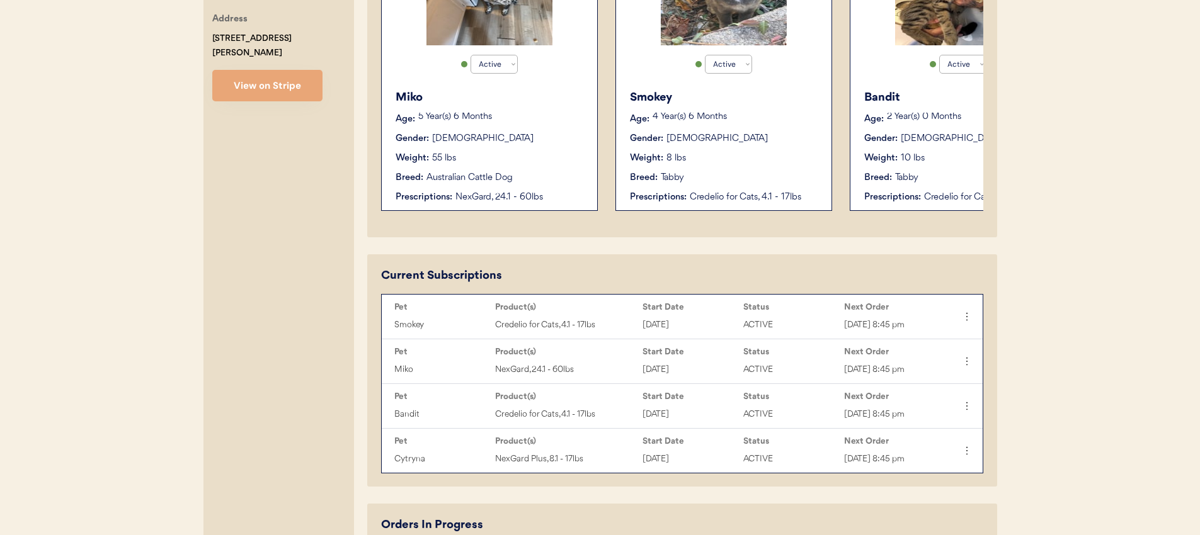
click at [504, 156] on div "Weight: 55 lbs" at bounding box center [489, 158] width 189 height 13
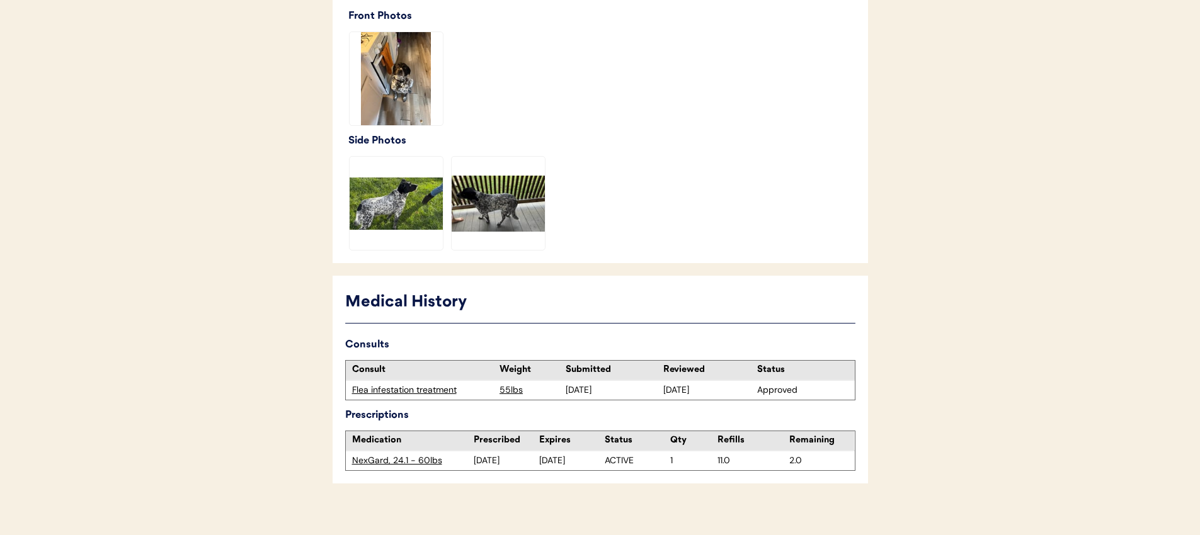
scroll to position [388, 0]
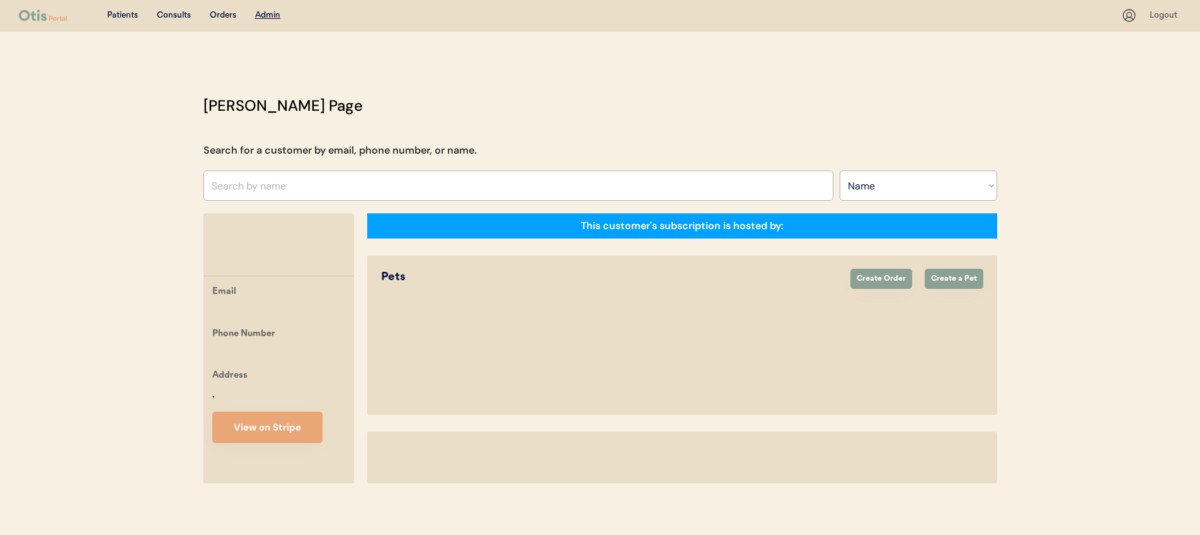
select select ""Name""
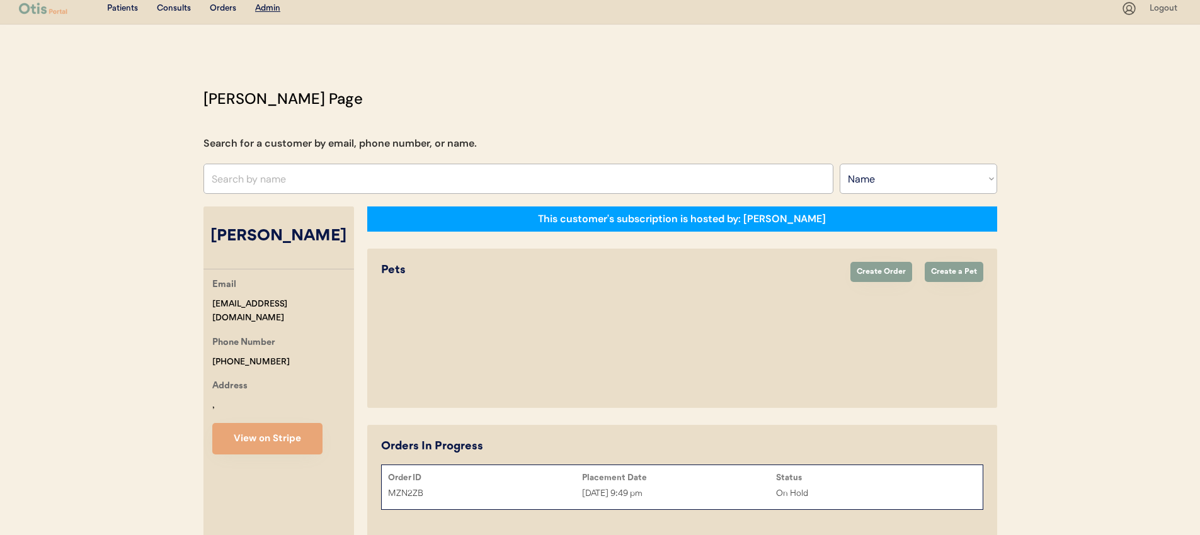
select select "true"
